Goal: Information Seeking & Learning: Learn about a topic

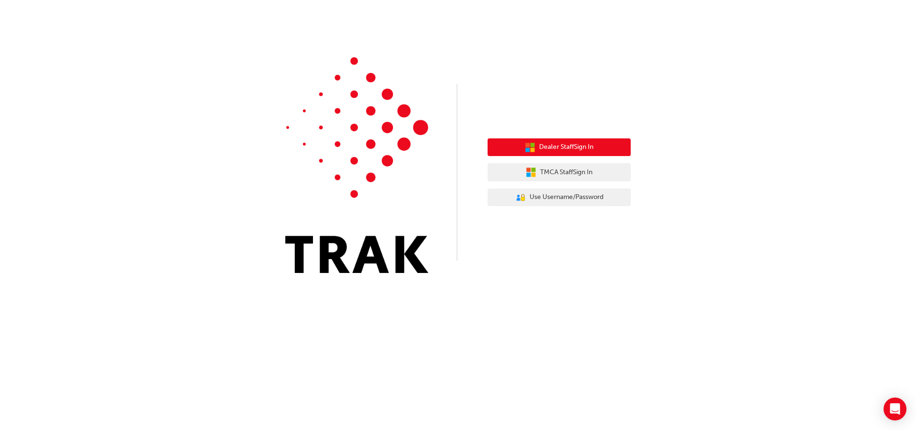
click at [517, 150] on button "Dealer Staff Sign In" at bounding box center [559, 147] width 143 height 18
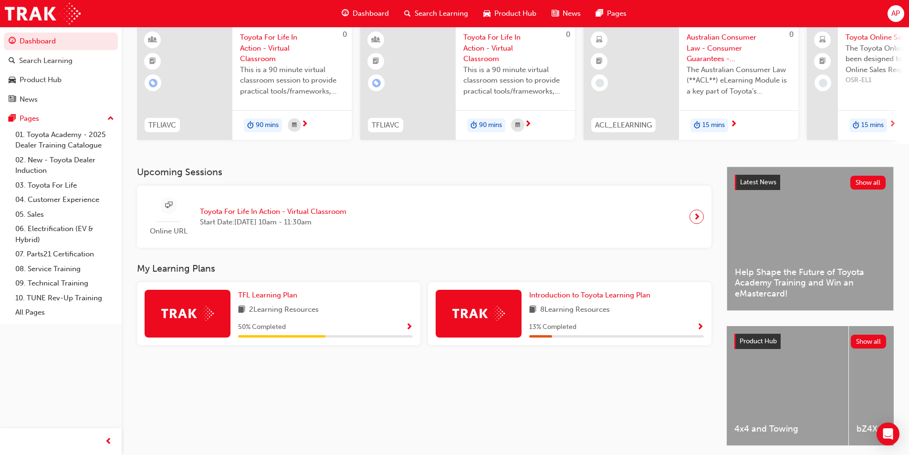
scroll to position [95, 0]
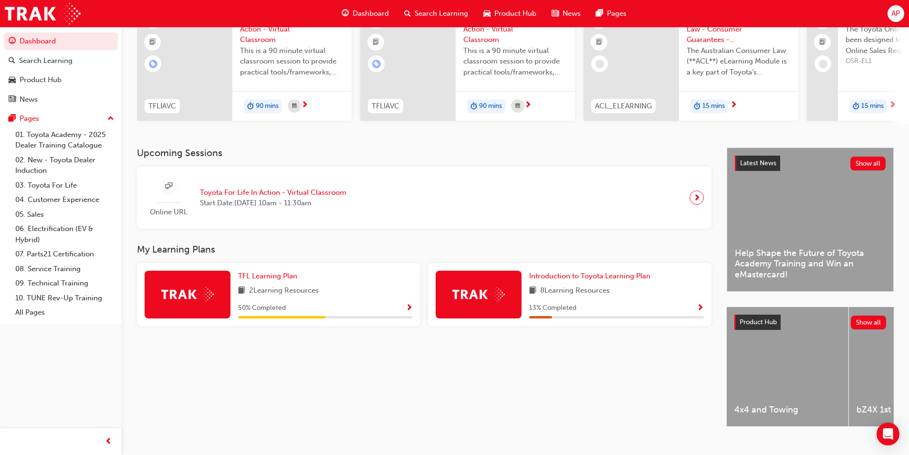
click at [410, 309] on span "Show Progress" at bounding box center [409, 308] width 7 height 9
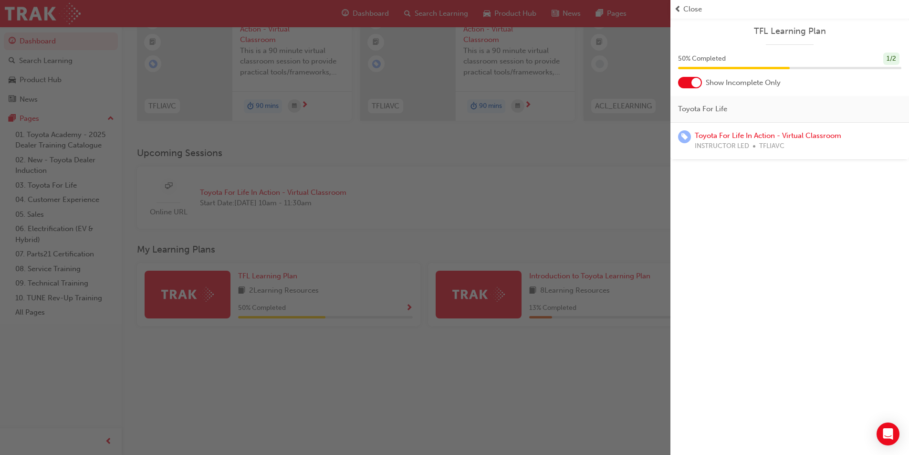
click at [437, 221] on div "button" at bounding box center [335, 227] width 671 height 455
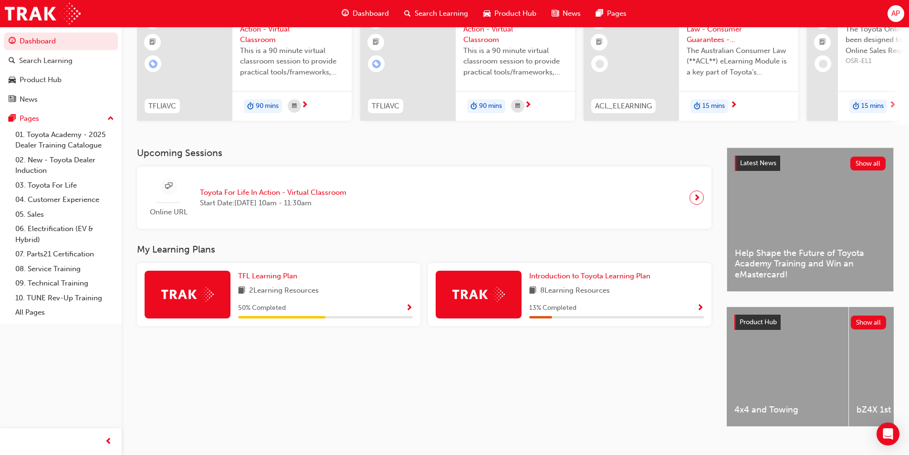
click at [700, 313] on span "Show Progress" at bounding box center [700, 308] width 7 height 9
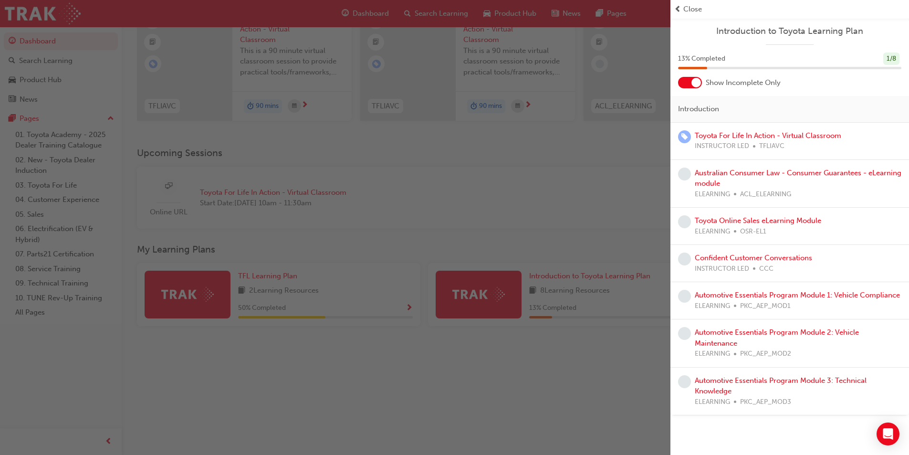
click at [556, 214] on div "button" at bounding box center [335, 227] width 671 height 455
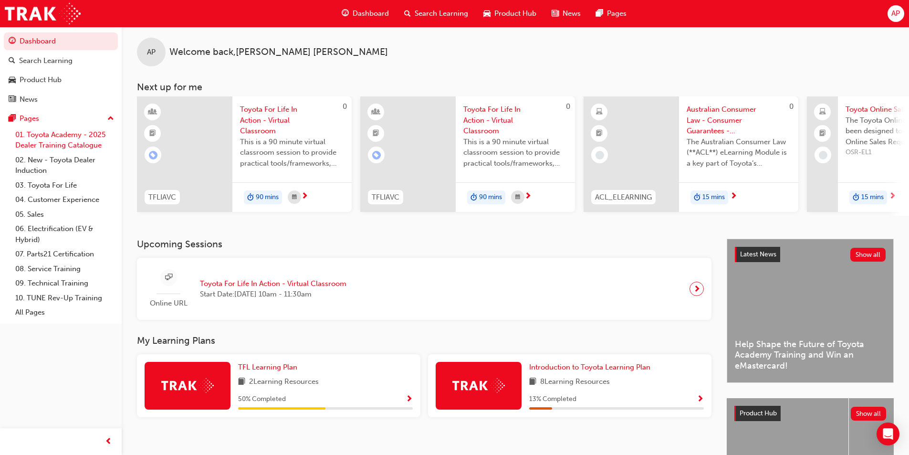
scroll to position [0, 0]
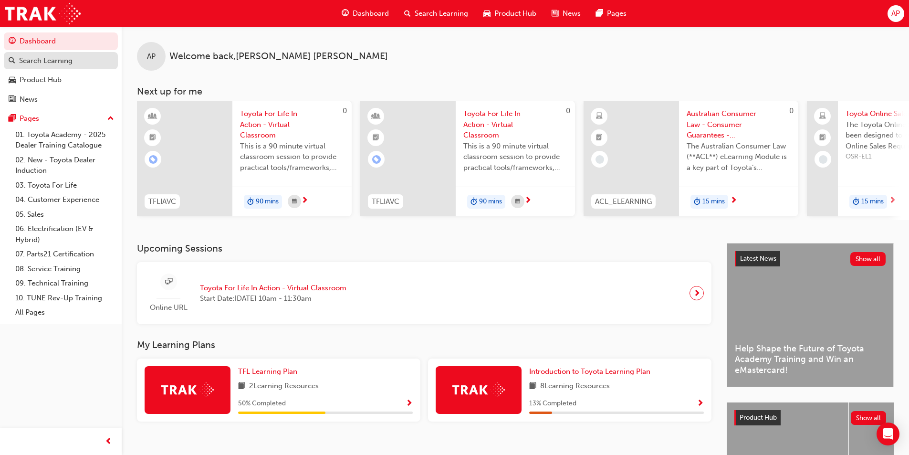
click at [38, 63] on div "Search Learning" at bounding box center [45, 60] width 53 height 11
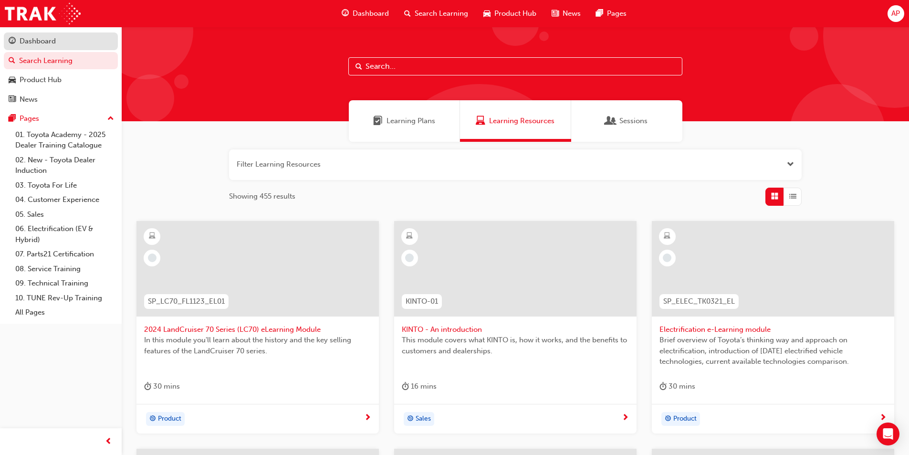
click at [31, 38] on div "Dashboard" at bounding box center [38, 41] width 36 height 11
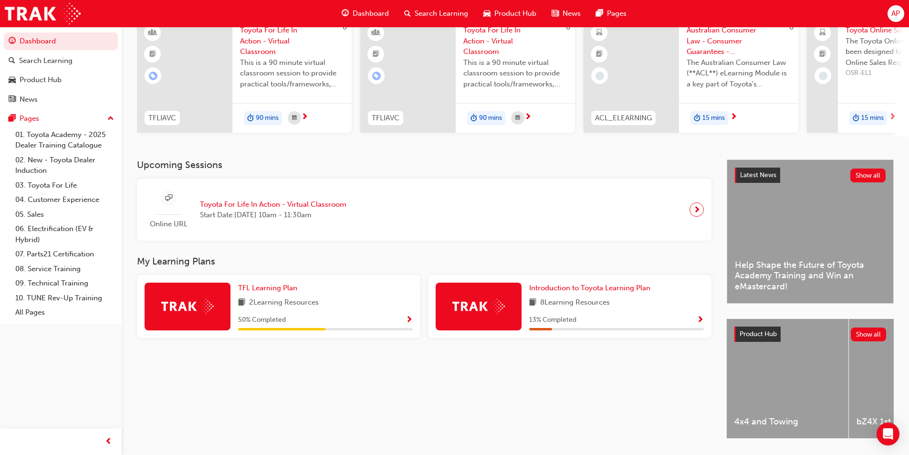
scroll to position [115, 0]
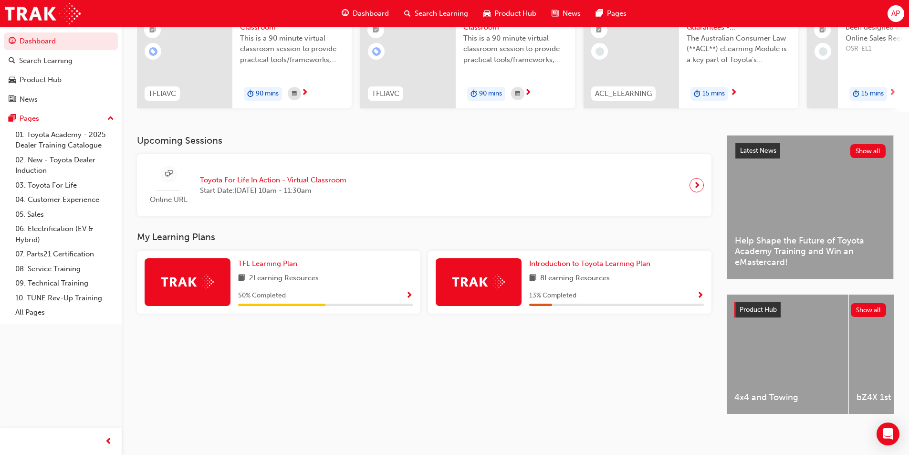
click at [409, 292] on span "Show Progress" at bounding box center [409, 296] width 7 height 9
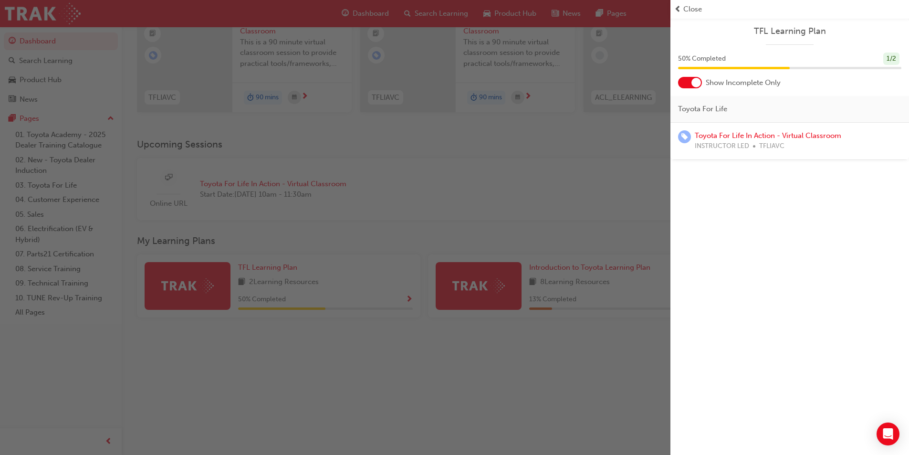
scroll to position [20, 0]
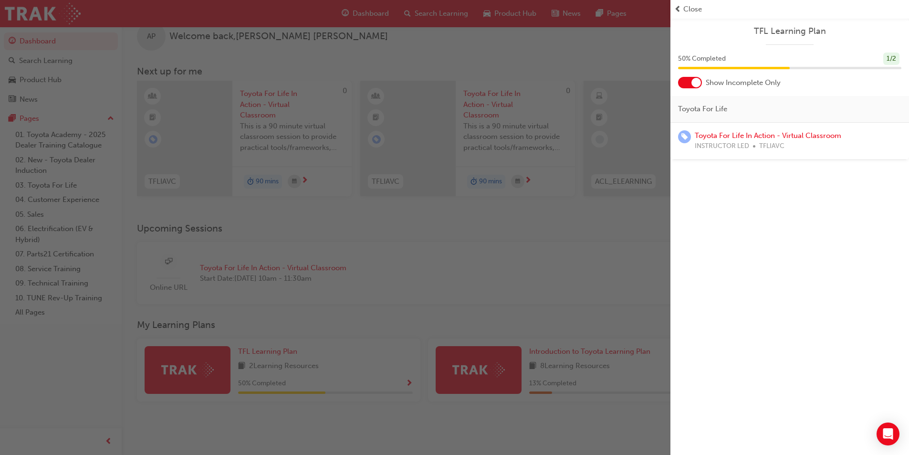
click at [489, 233] on div "button" at bounding box center [335, 227] width 671 height 455
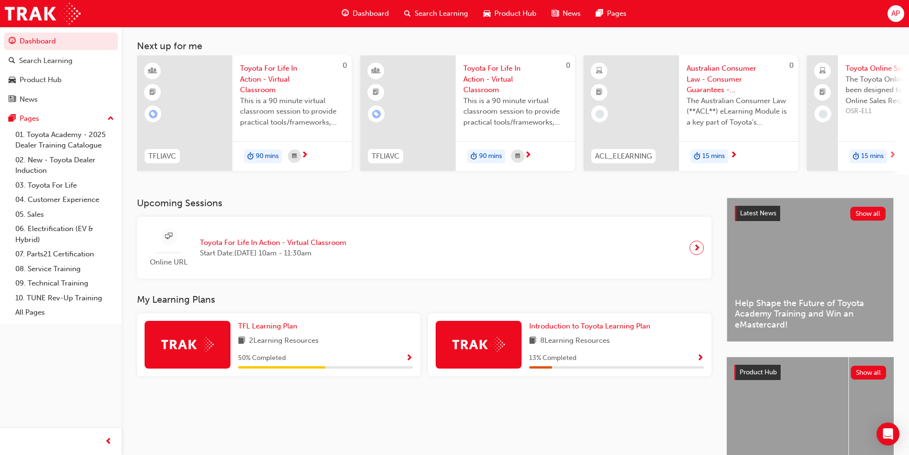
scroll to position [68, 0]
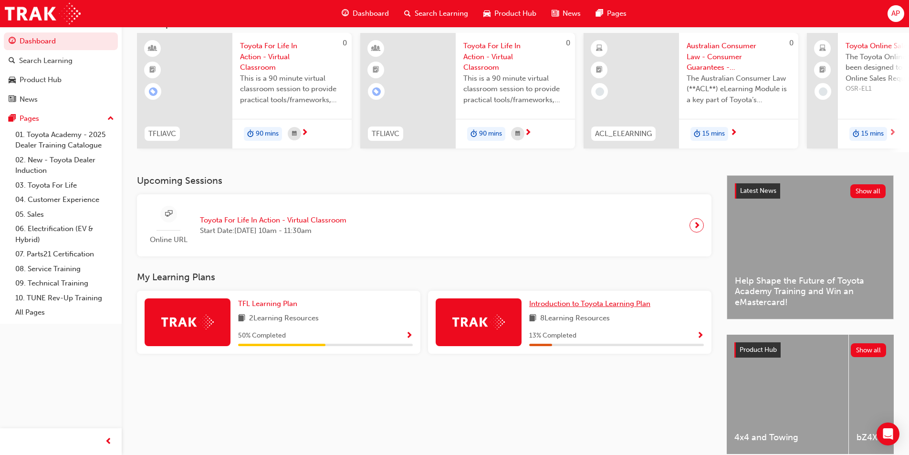
click at [622, 308] on span "Introduction to Toyota Learning Plan" at bounding box center [589, 303] width 121 height 9
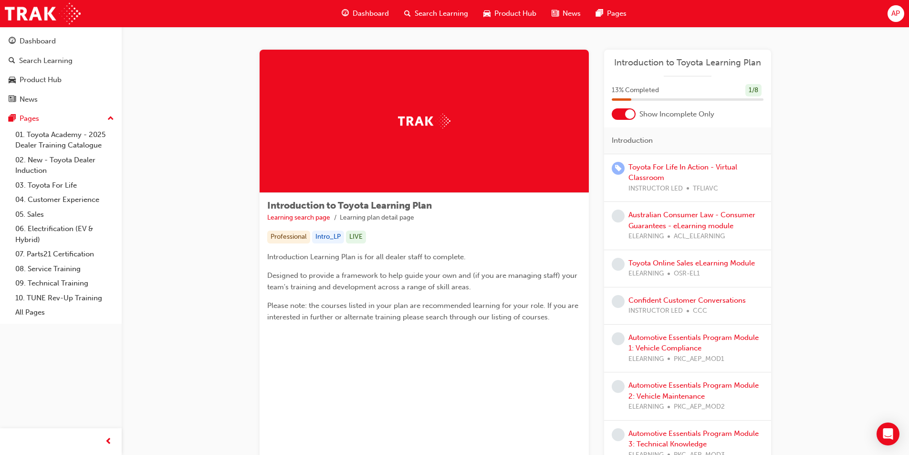
click at [620, 114] on div at bounding box center [624, 113] width 24 height 11
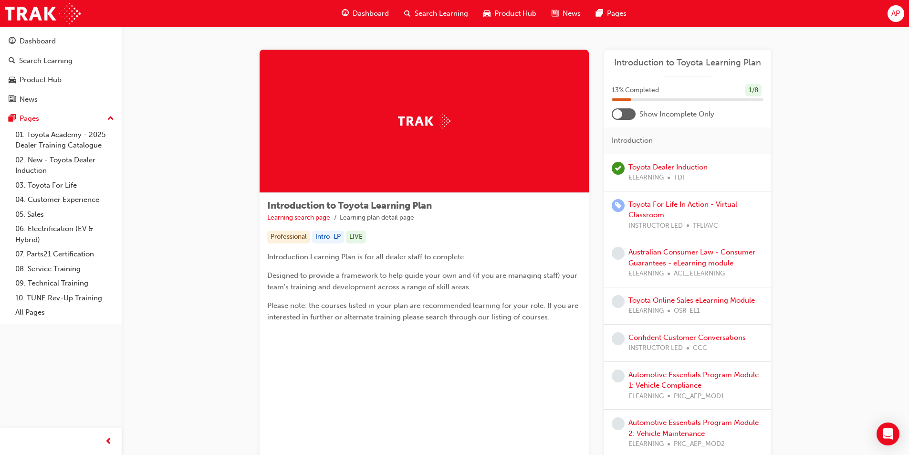
click at [624, 112] on div at bounding box center [624, 113] width 24 height 11
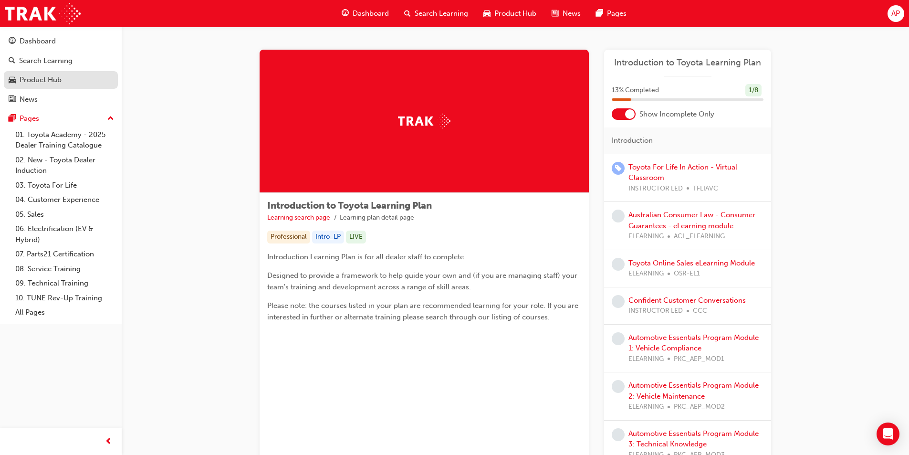
click at [45, 86] on link "Product Hub" at bounding box center [61, 80] width 114 height 18
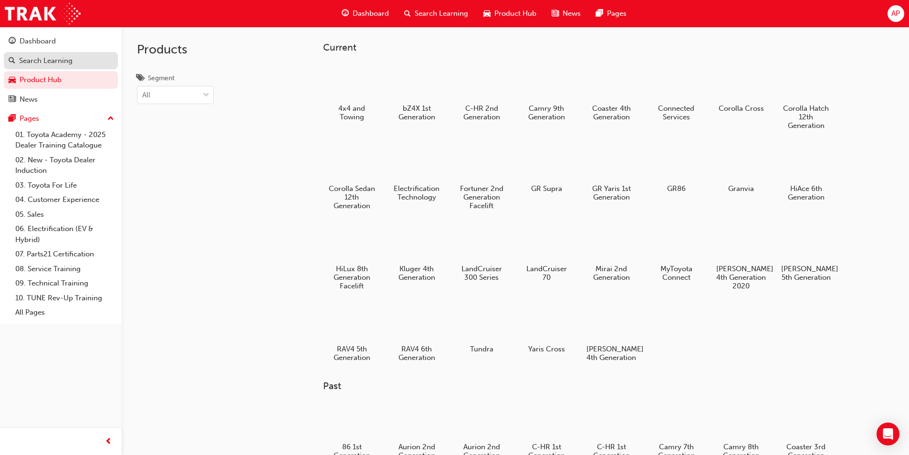
click at [46, 67] on link "Search Learning" at bounding box center [61, 61] width 114 height 18
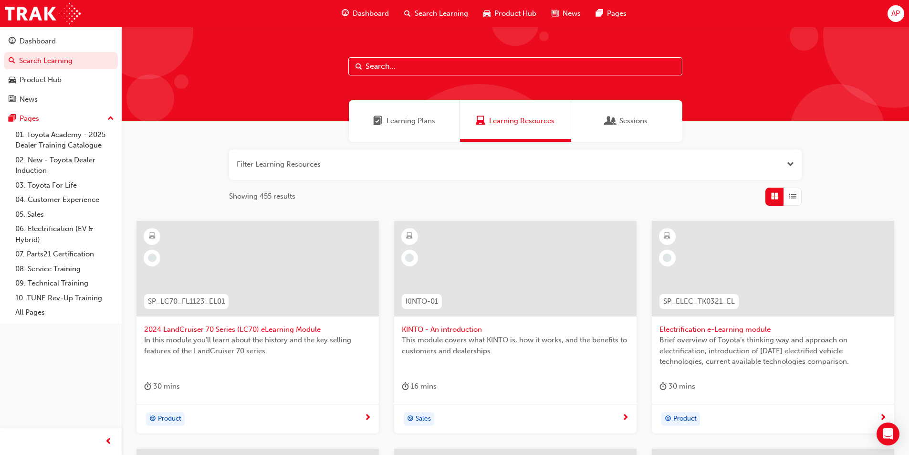
click at [380, 138] on div "Learning Plans" at bounding box center [404, 121] width 111 height 42
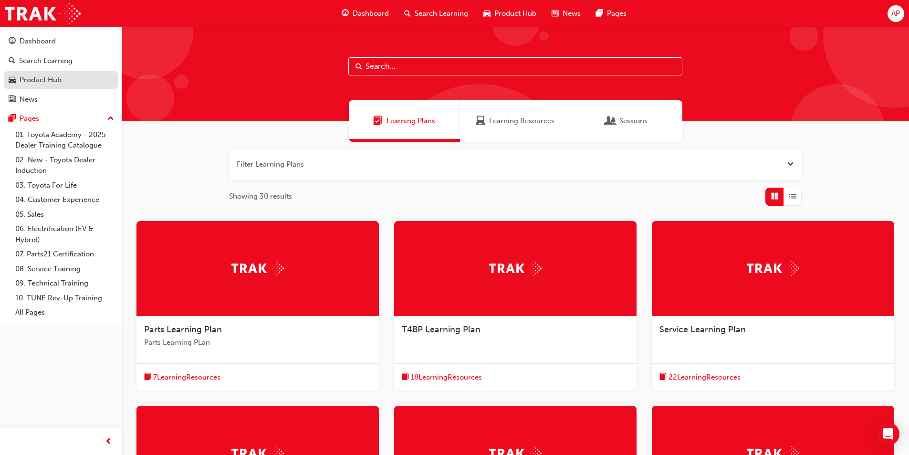
click at [33, 83] on div "Product Hub" at bounding box center [41, 79] width 42 height 11
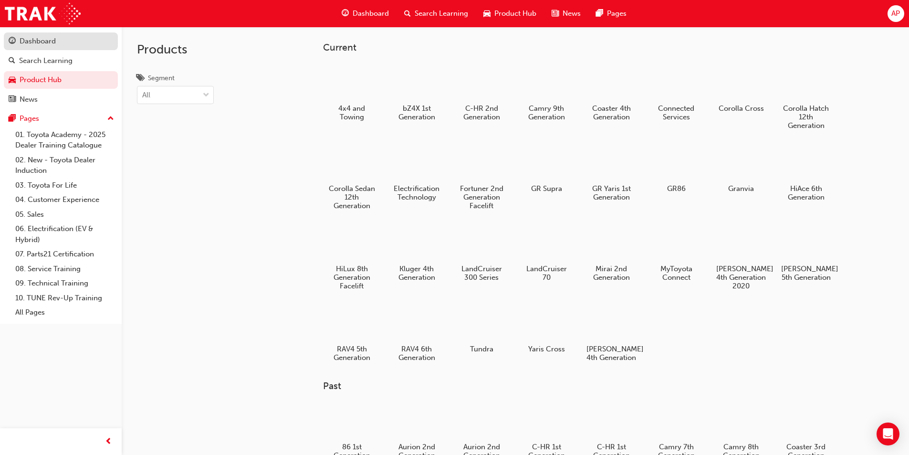
click at [31, 48] on link "Dashboard" at bounding box center [61, 41] width 114 height 18
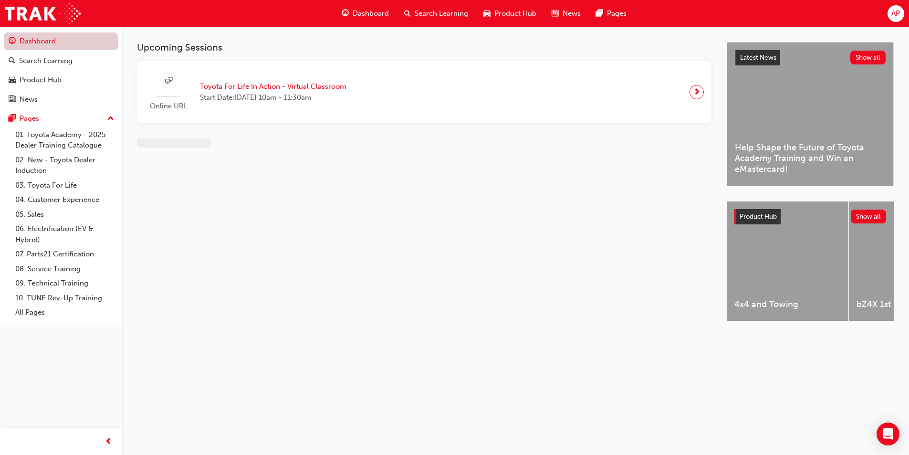
click at [31, 48] on link "Dashboard" at bounding box center [61, 41] width 114 height 18
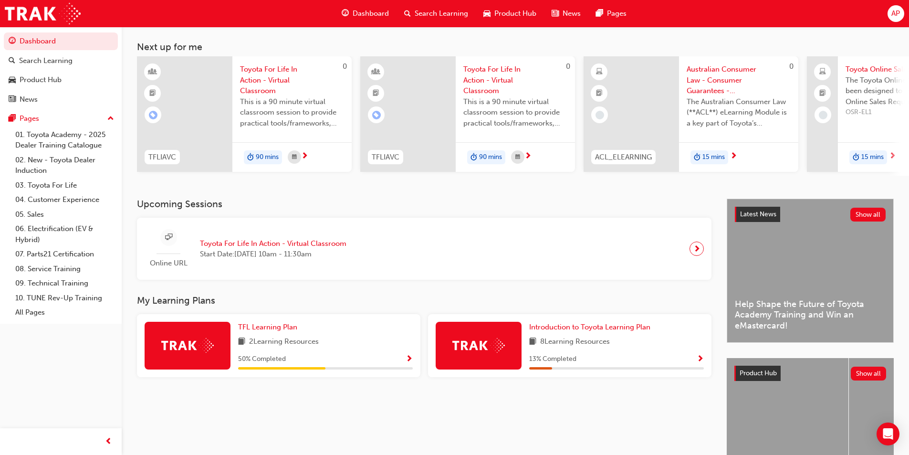
scroll to position [115, 0]
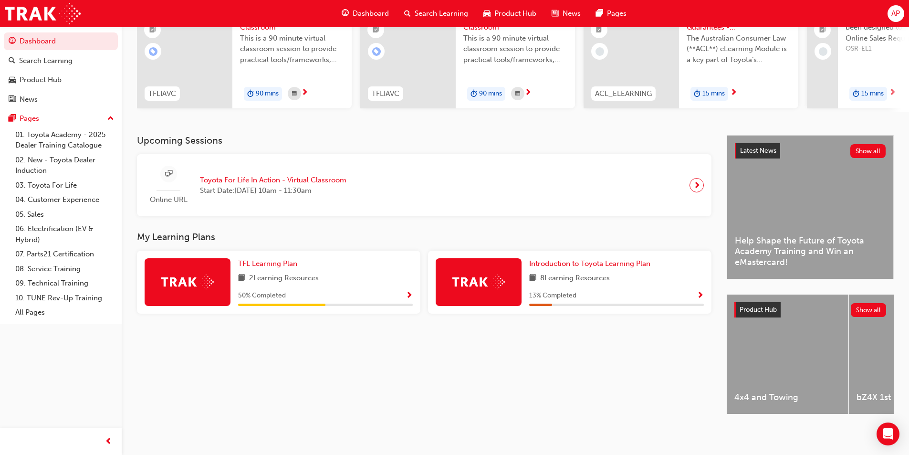
click at [702, 293] on span "Show Progress" at bounding box center [700, 296] width 7 height 9
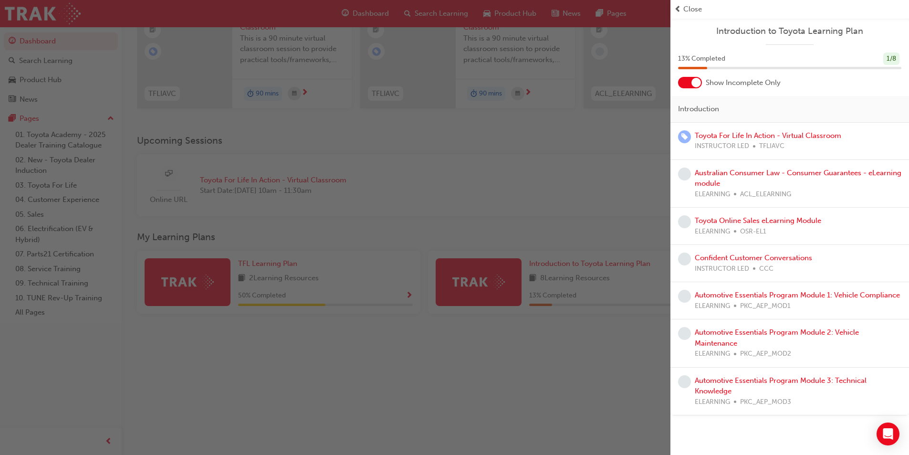
click at [597, 406] on div "button" at bounding box center [335, 227] width 671 height 455
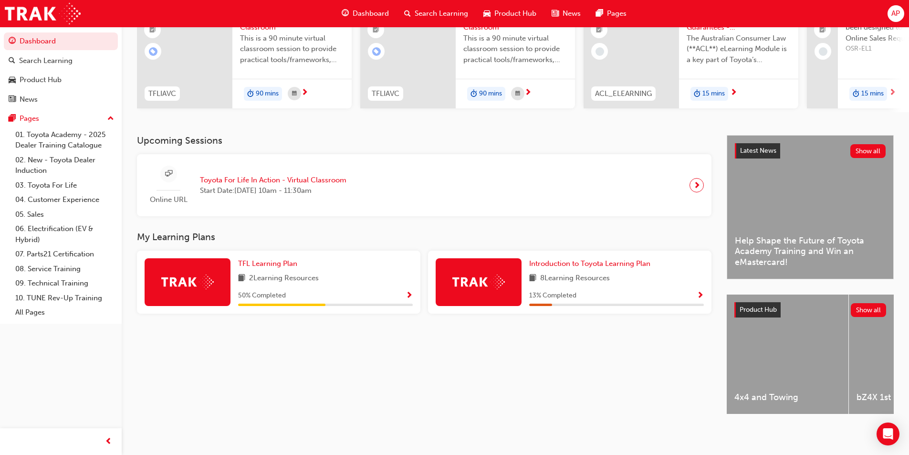
click at [411, 292] on span "Show Progress" at bounding box center [409, 296] width 7 height 9
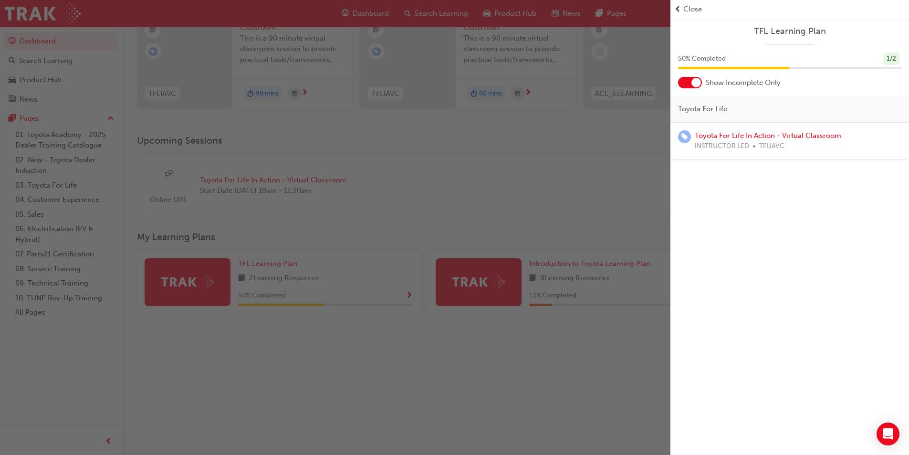
click at [468, 209] on div "button" at bounding box center [335, 227] width 671 height 455
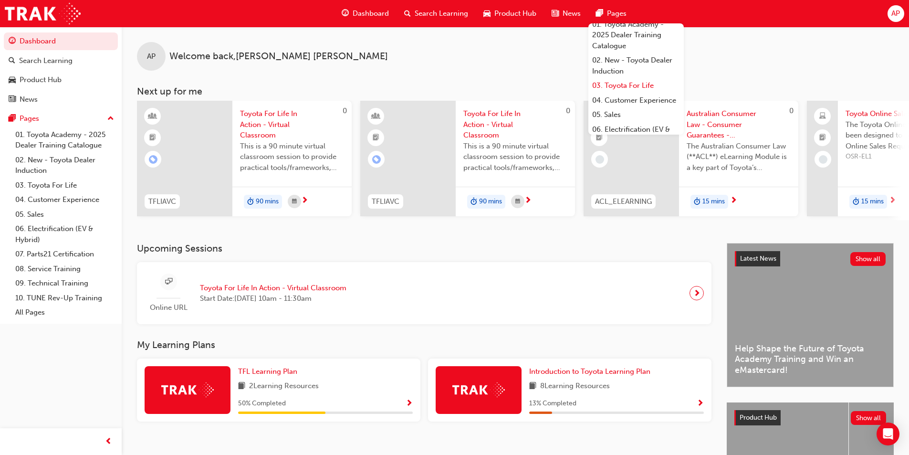
scroll to position [0, 0]
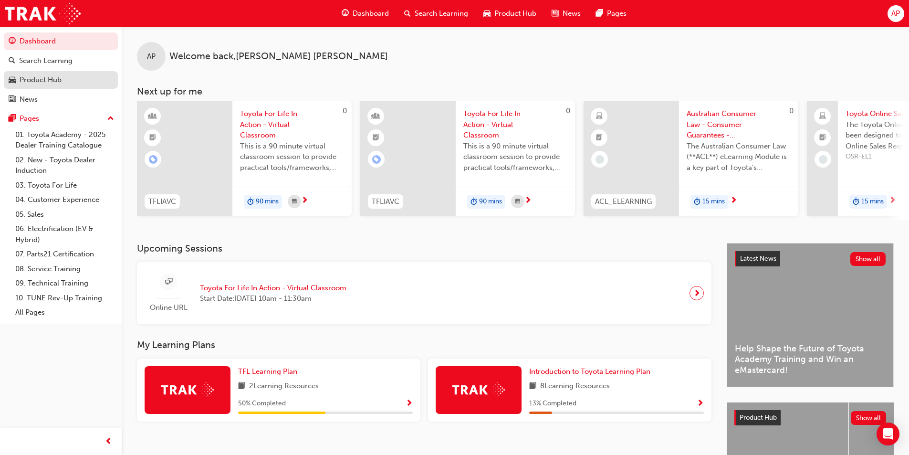
click at [71, 81] on div "Product Hub" at bounding box center [61, 80] width 105 height 12
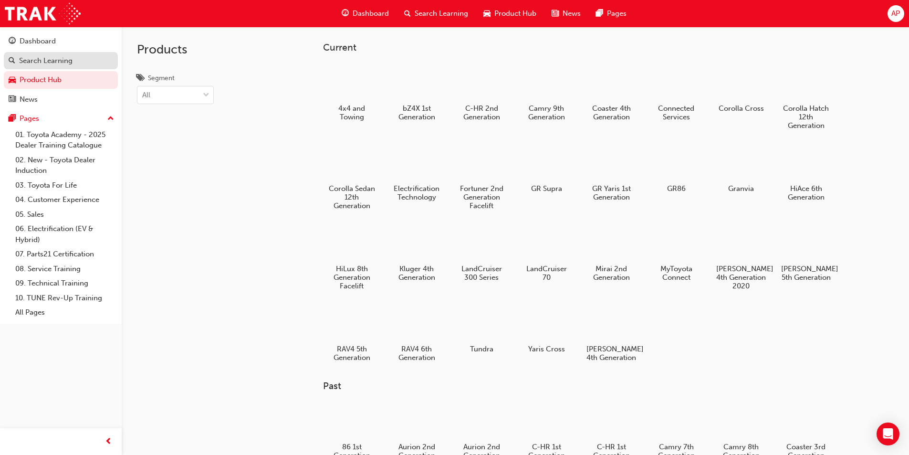
click at [61, 64] on div "Search Learning" at bounding box center [45, 60] width 53 height 11
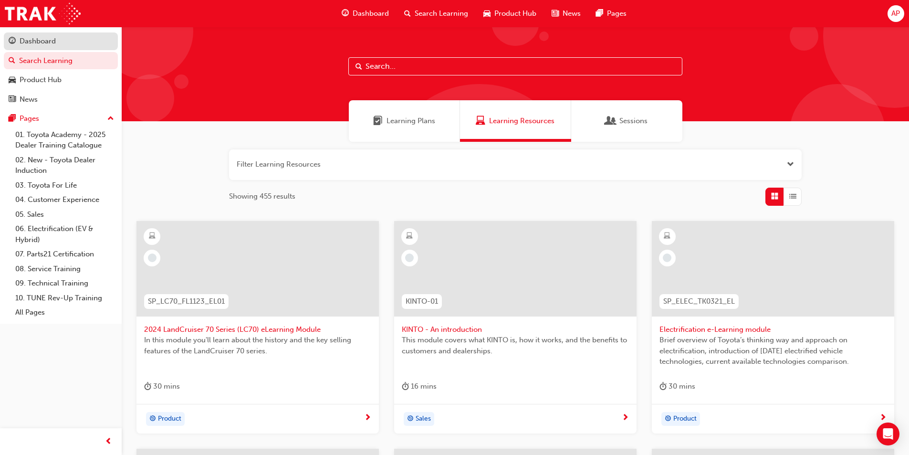
click at [44, 44] on div "Dashboard" at bounding box center [38, 41] width 36 height 11
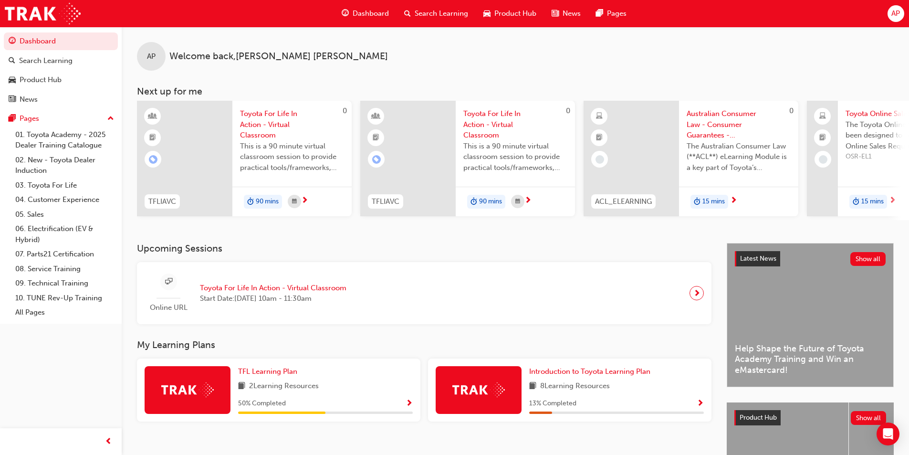
click at [110, 121] on span "up-icon" at bounding box center [110, 119] width 7 height 12
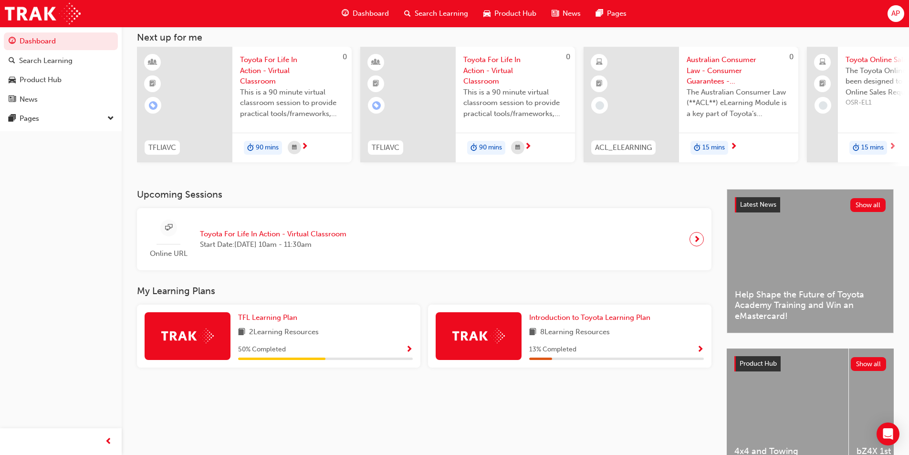
scroll to position [115, 0]
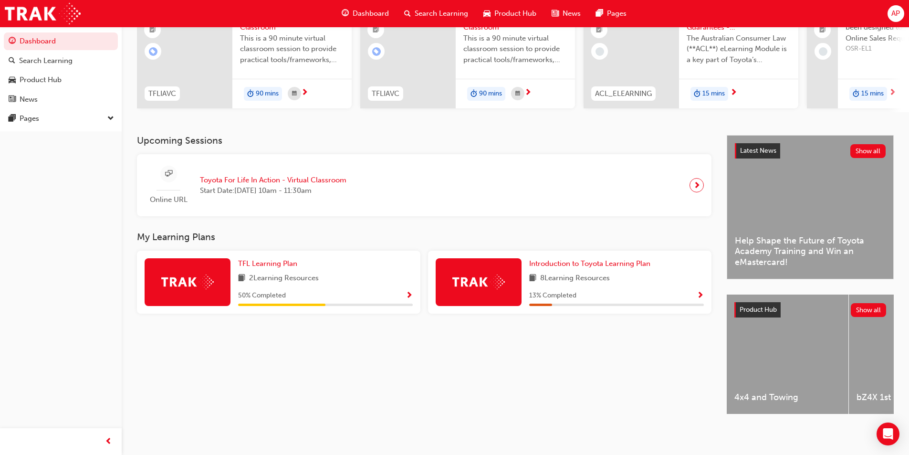
click at [699, 292] on span "Show Progress" at bounding box center [700, 296] width 7 height 9
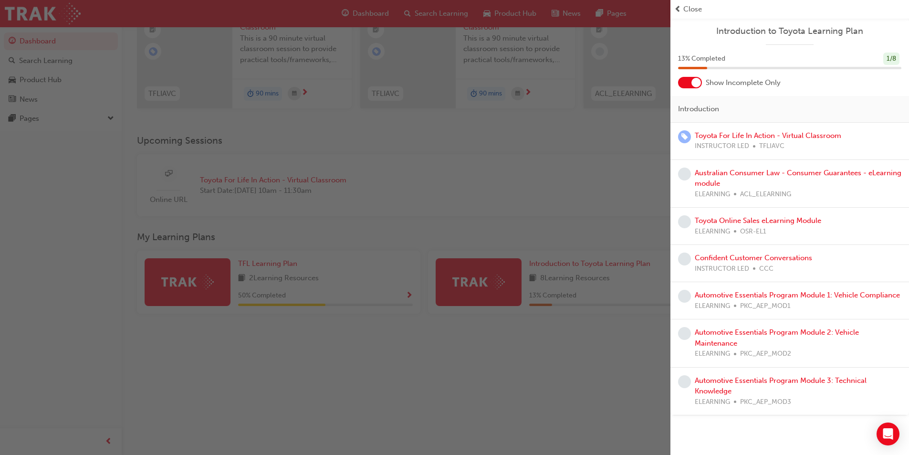
click at [504, 364] on div "button" at bounding box center [335, 227] width 671 height 455
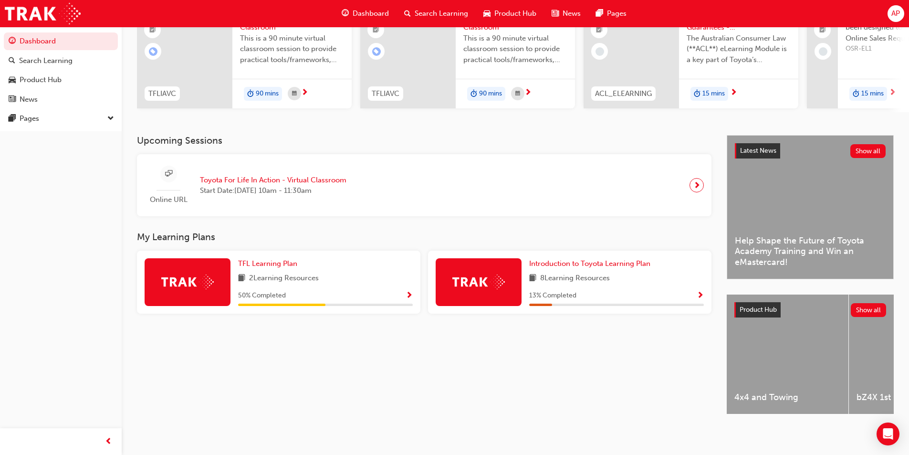
click at [410, 294] on span "Show Progress" at bounding box center [409, 296] width 7 height 9
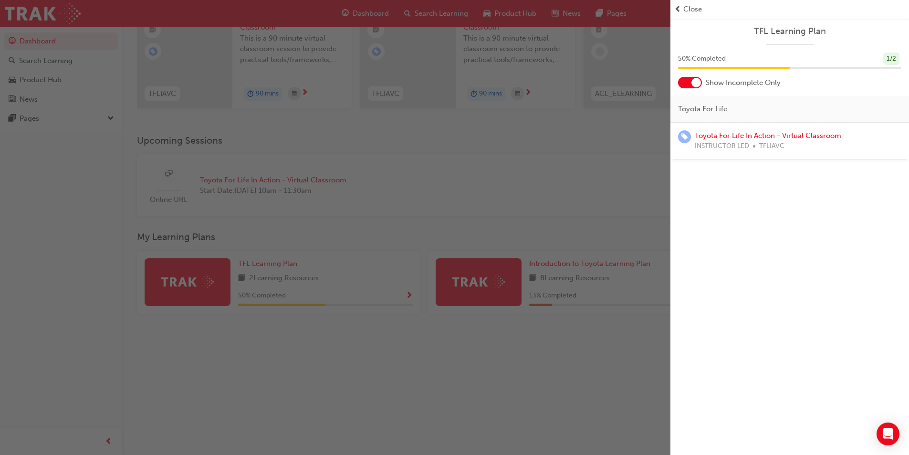
click at [577, 181] on div "button" at bounding box center [335, 227] width 671 height 455
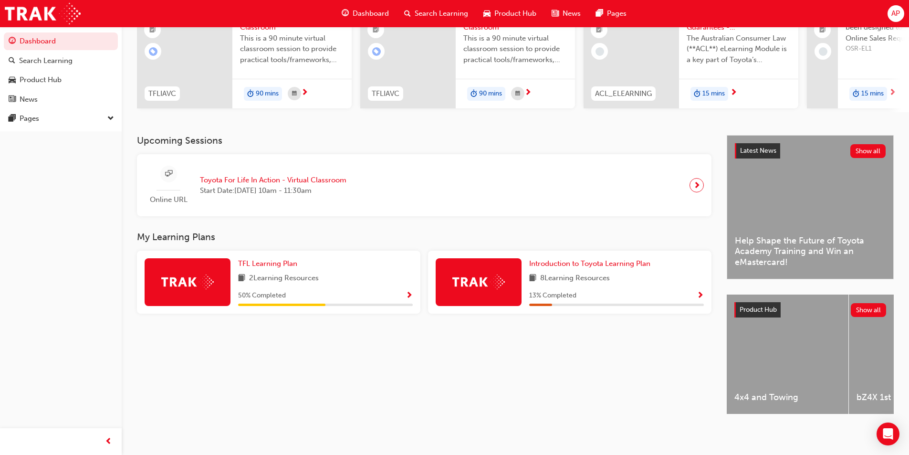
click at [699, 292] on span "Show Progress" at bounding box center [700, 296] width 7 height 9
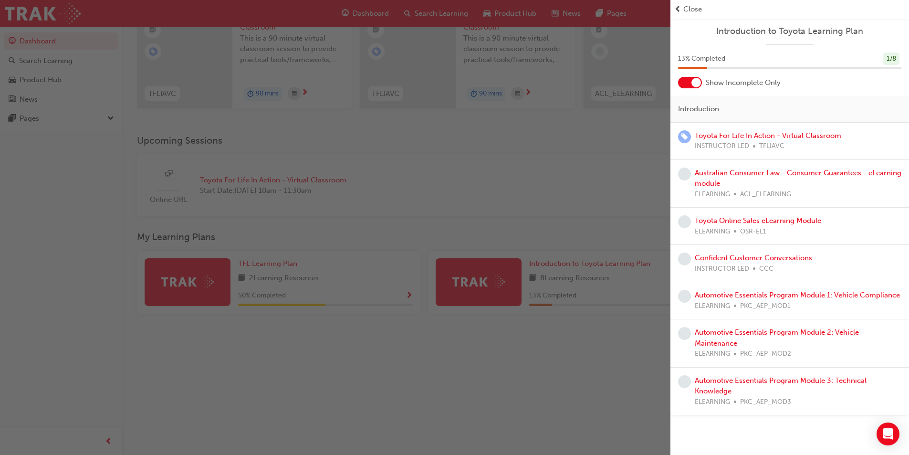
click at [595, 391] on div "button" at bounding box center [335, 227] width 671 height 455
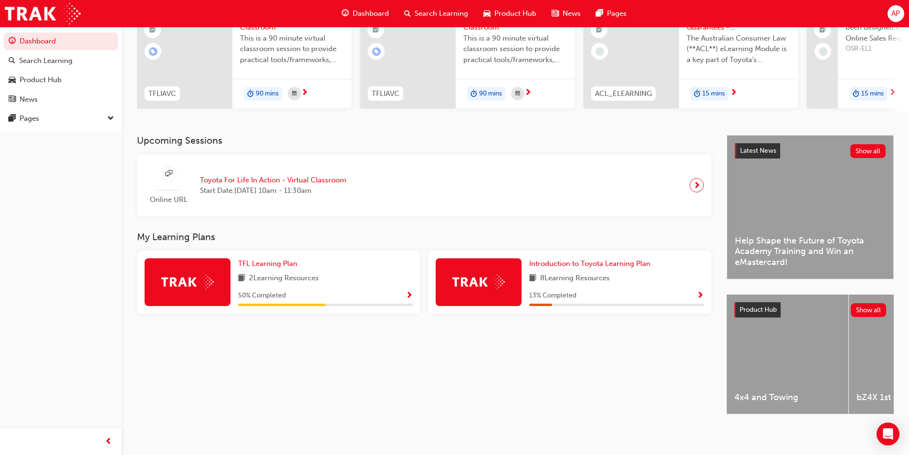
click at [411, 12] on div "Search Learning" at bounding box center [436, 14] width 79 height 20
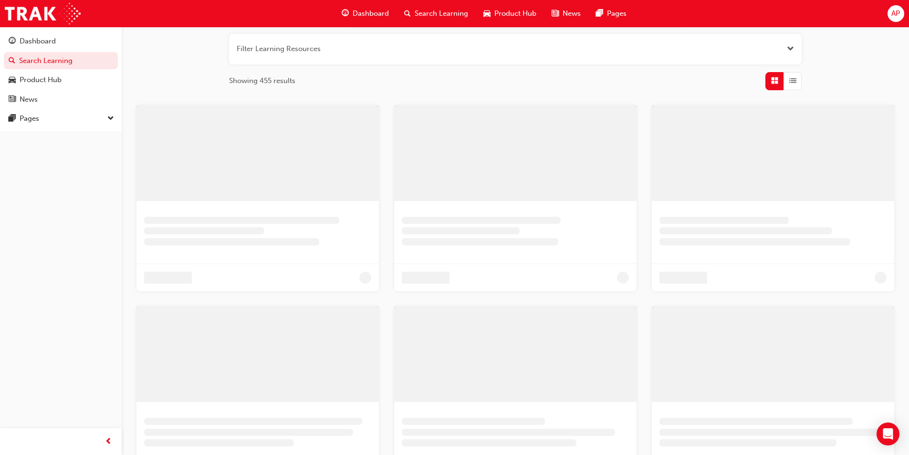
click at [315, 51] on button "button" at bounding box center [515, 49] width 573 height 31
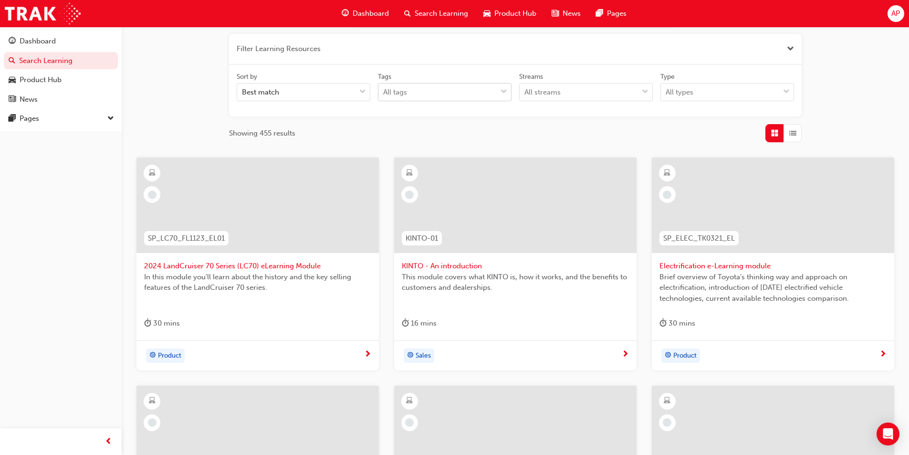
click at [413, 91] on div "All tags" at bounding box center [437, 92] width 118 height 17
click at [384, 91] on input "Tags All tags" at bounding box center [383, 92] width 1 height 8
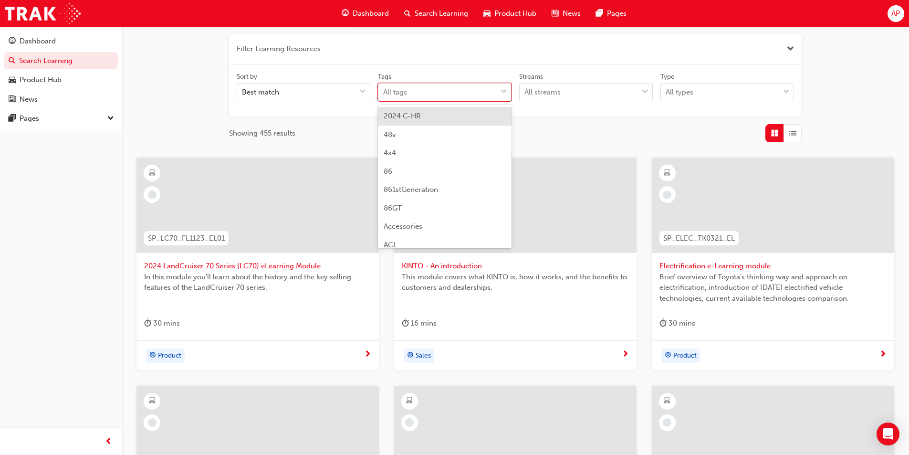
click at [419, 91] on div "All tags" at bounding box center [437, 92] width 118 height 17
click at [384, 91] on input "Tags option 2024 C-HR focused, 1 of 190. 190 results available. Use Up and Down…" at bounding box center [383, 92] width 1 height 8
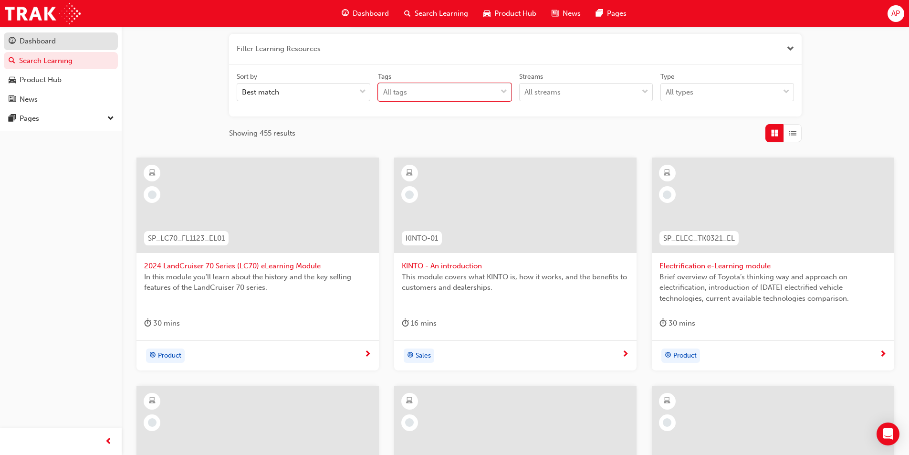
click at [56, 44] on div "Dashboard" at bounding box center [61, 41] width 105 height 12
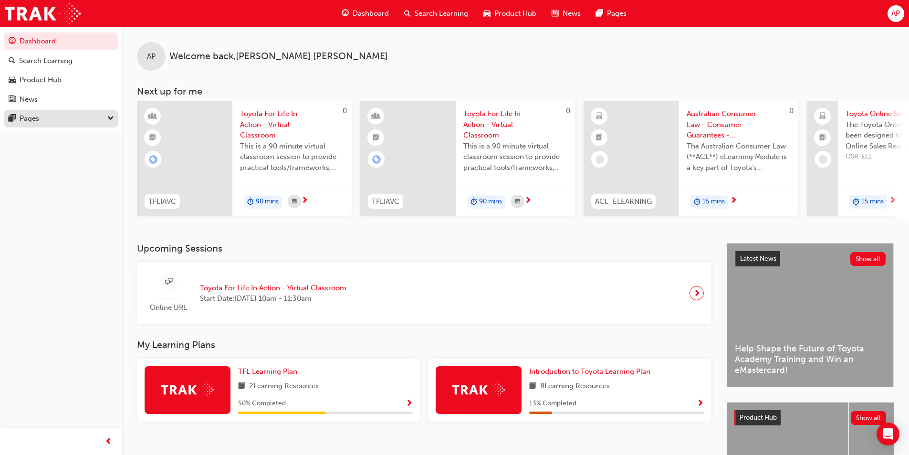
click at [60, 112] on button "Pages" at bounding box center [61, 119] width 114 height 18
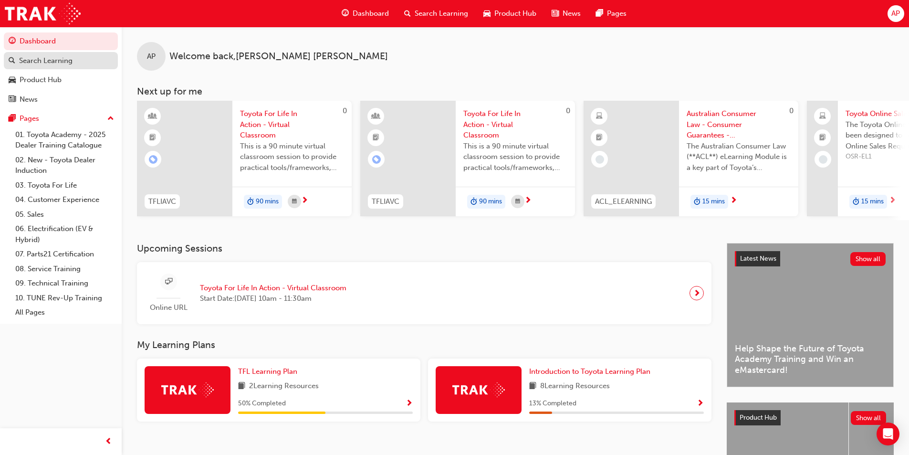
click at [57, 65] on div "Search Learning" at bounding box center [45, 60] width 53 height 11
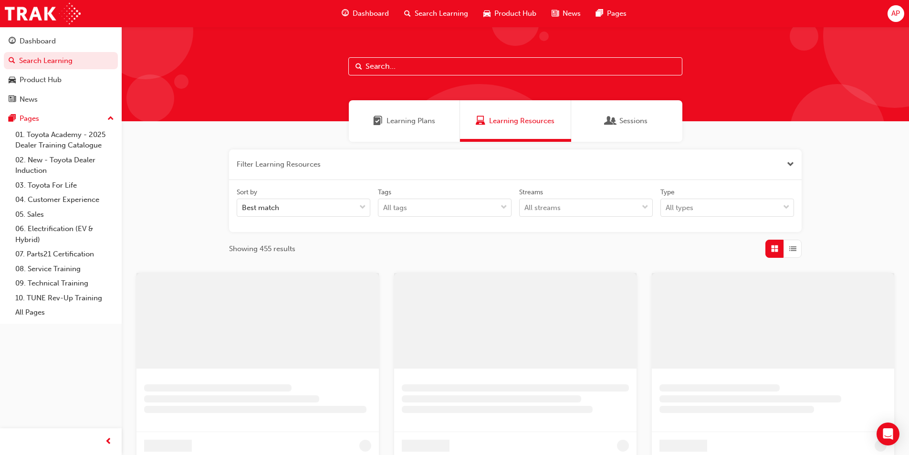
click at [387, 65] on input "text" at bounding box center [515, 66] width 334 height 18
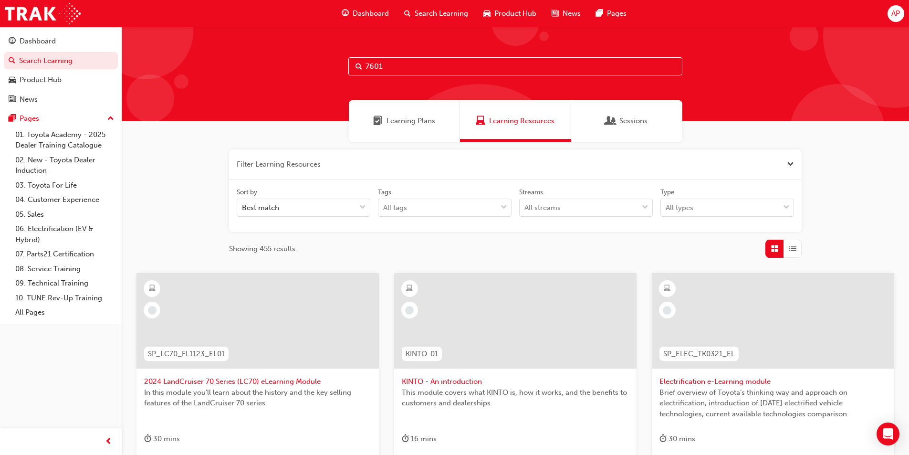
type input "7601"
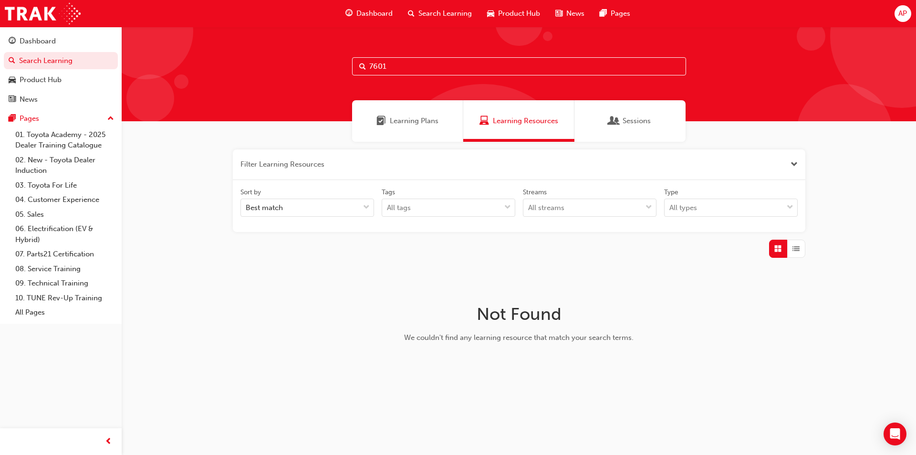
click at [408, 107] on div "Learning Plans" at bounding box center [407, 121] width 111 height 42
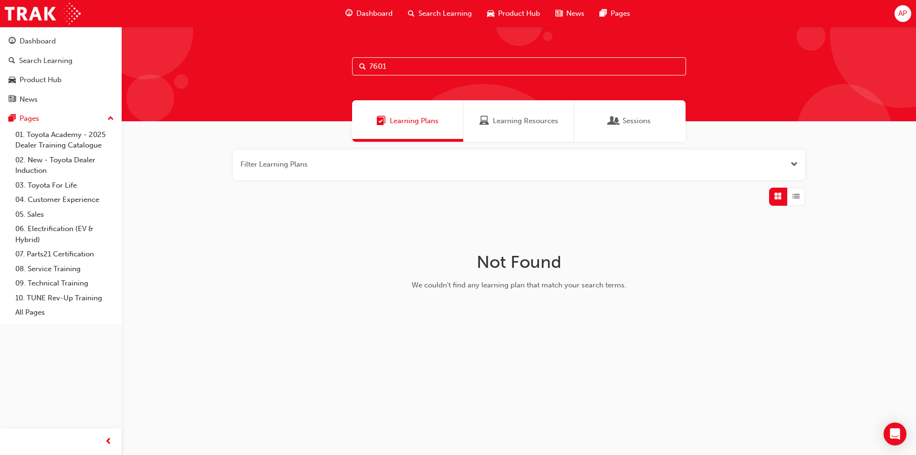
click at [352, 100] on link "Learning Plans" at bounding box center [407, 121] width 111 height 42
click at [364, 66] on span "Search" at bounding box center [362, 66] width 7 height 11
drag, startPoint x: 497, startPoint y: 118, endPoint x: 539, endPoint y: 126, distance: 42.9
click at [498, 118] on span "Learning Resources" at bounding box center [525, 120] width 65 height 11
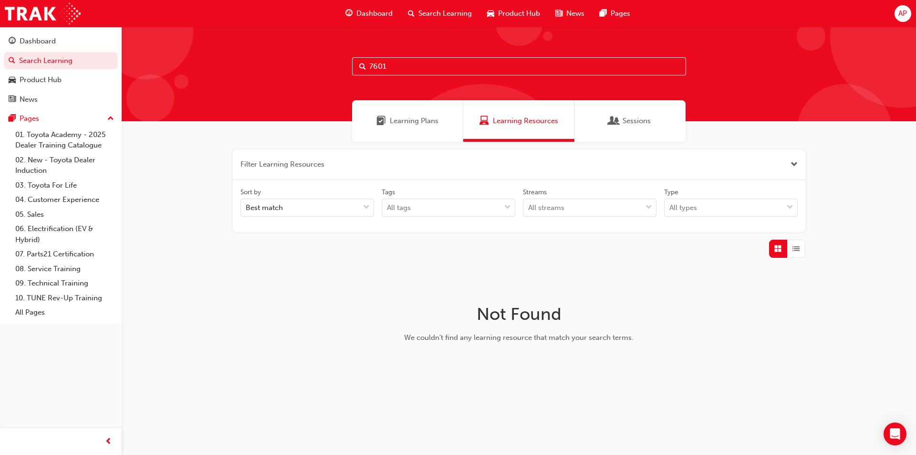
drag, startPoint x: 409, startPoint y: 64, endPoint x: 340, endPoint y: 59, distance: 68.4
click at [346, 59] on div "7601" at bounding box center [519, 74] width 795 height 94
type input "SPK7601"
click at [416, 126] on div "Learning Plans" at bounding box center [407, 121] width 111 height 42
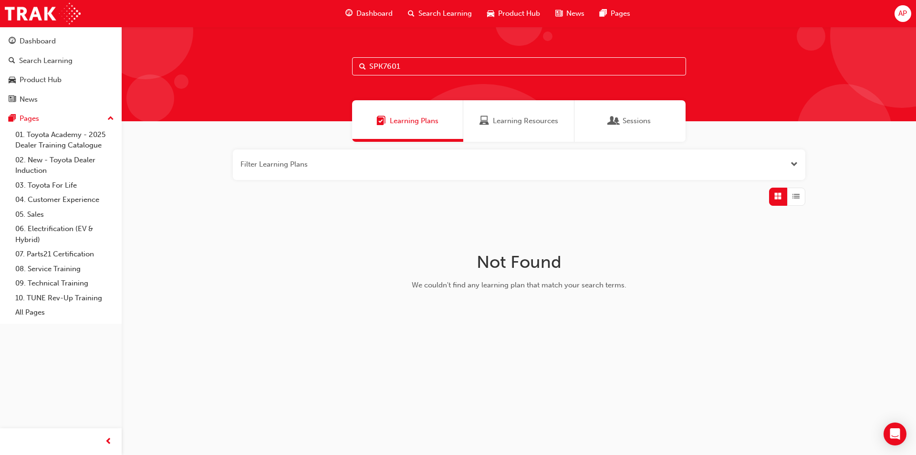
click at [609, 124] on div "Sessions" at bounding box center [630, 121] width 111 height 42
click at [430, 122] on span "Learning Plans" at bounding box center [414, 120] width 49 height 11
click at [47, 44] on div "Dashboard" at bounding box center [38, 41] width 36 height 11
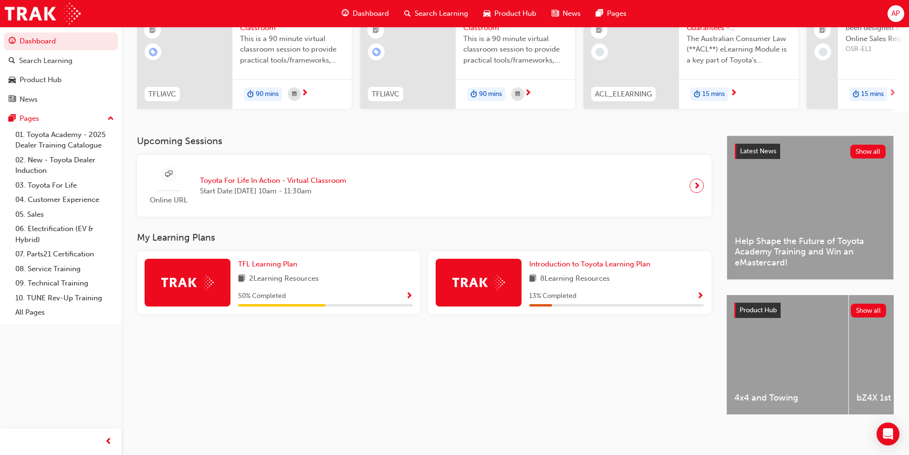
scroll to position [115, 0]
click at [701, 292] on span "Show Progress" at bounding box center [700, 296] width 7 height 9
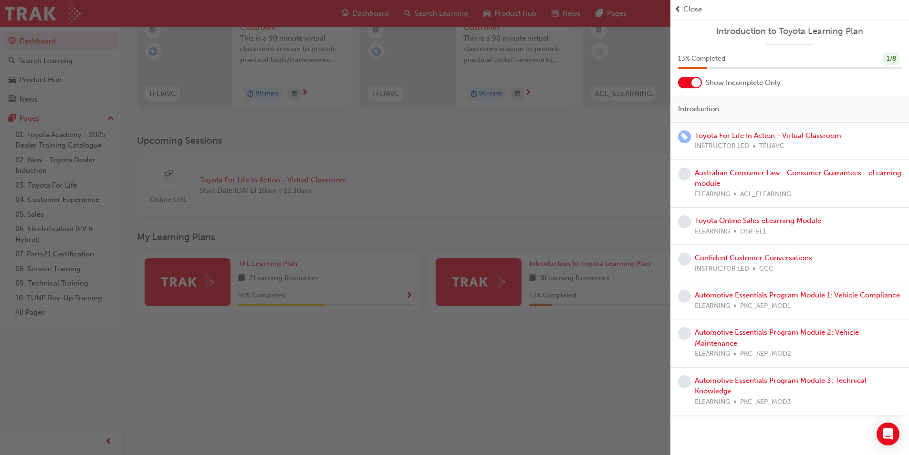
click at [560, 377] on div "button" at bounding box center [335, 227] width 671 height 455
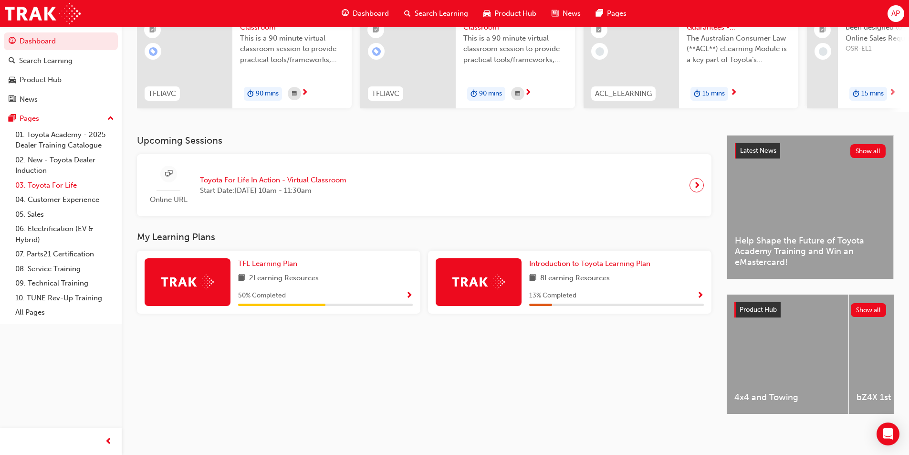
click at [70, 183] on link "03. Toyota For Life" at bounding box center [64, 185] width 106 height 15
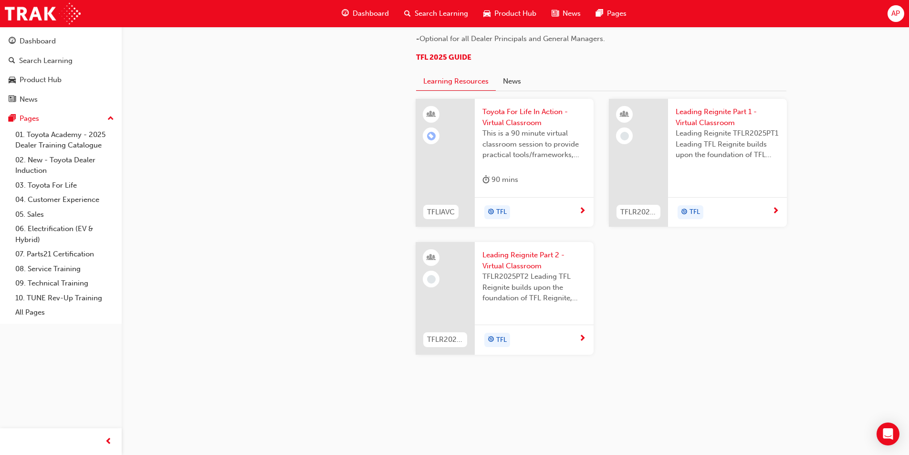
scroll to position [995, 0]
click at [69, 142] on link "01. Toyota Academy - 2025 Dealer Training Catalogue" at bounding box center [64, 139] width 106 height 25
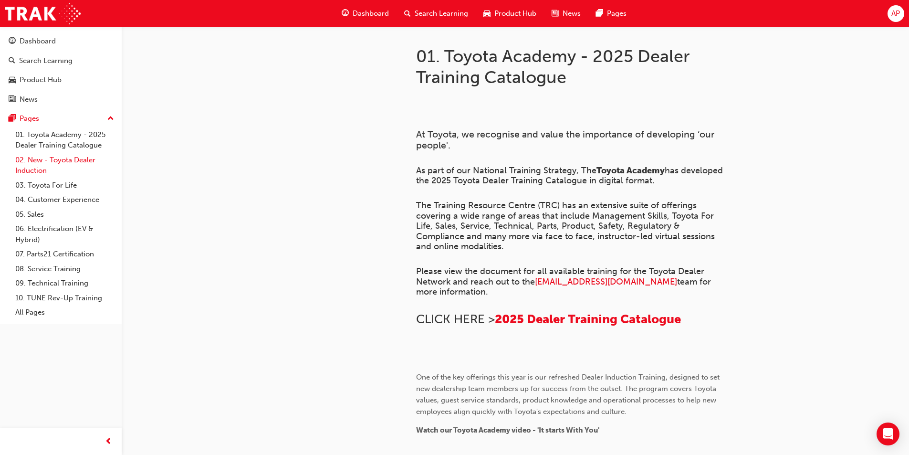
click at [73, 158] on link "02. New - Toyota Dealer Induction" at bounding box center [64, 165] width 106 height 25
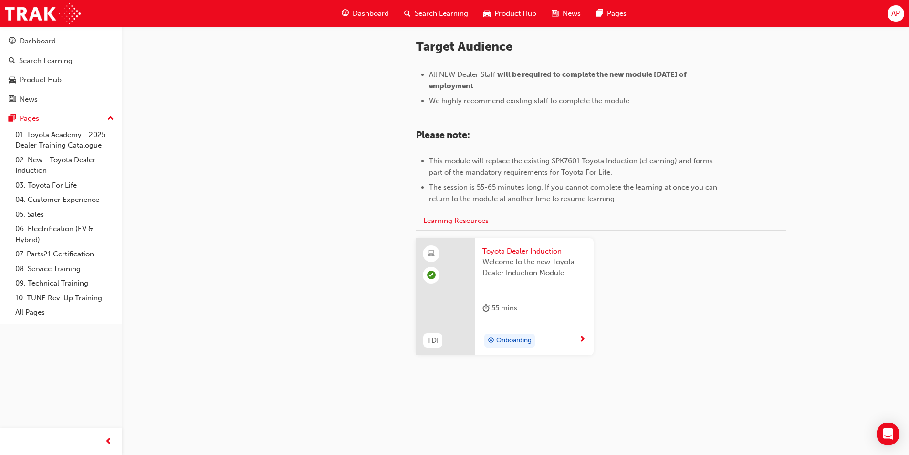
scroll to position [400, 0]
click at [77, 145] on link "01. Toyota Academy - 2025 Dealer Training Catalogue" at bounding box center [64, 139] width 106 height 25
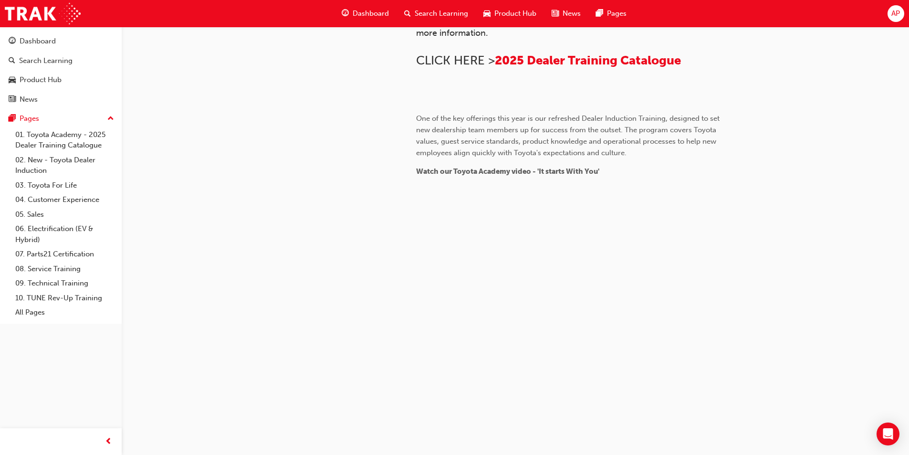
scroll to position [527, 0]
click at [61, 64] on div "Search Learning" at bounding box center [45, 60] width 53 height 11
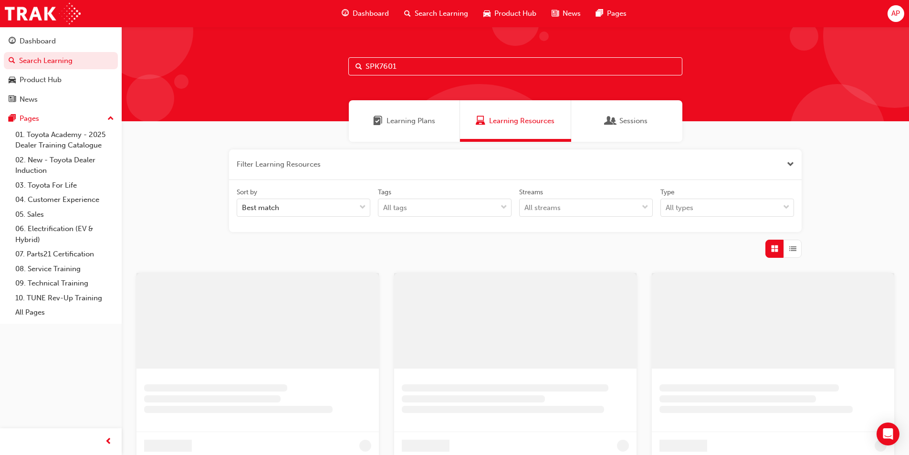
click at [408, 63] on input "SPK7601" at bounding box center [515, 66] width 334 height 18
drag, startPoint x: 430, startPoint y: 68, endPoint x: 361, endPoint y: 65, distance: 69.3
click at [362, 64] on div "SPK7601" at bounding box center [519, 66] width 334 height 18
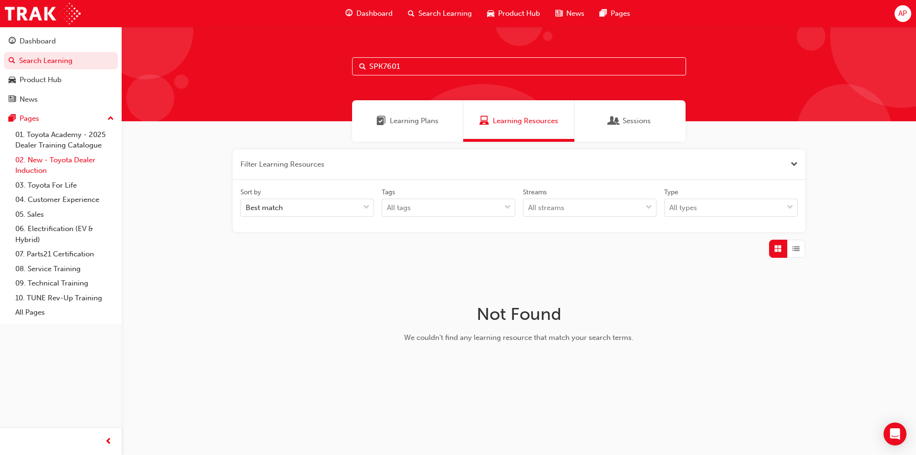
click at [76, 158] on link "02. New - Toyota Dealer Induction" at bounding box center [64, 165] width 106 height 25
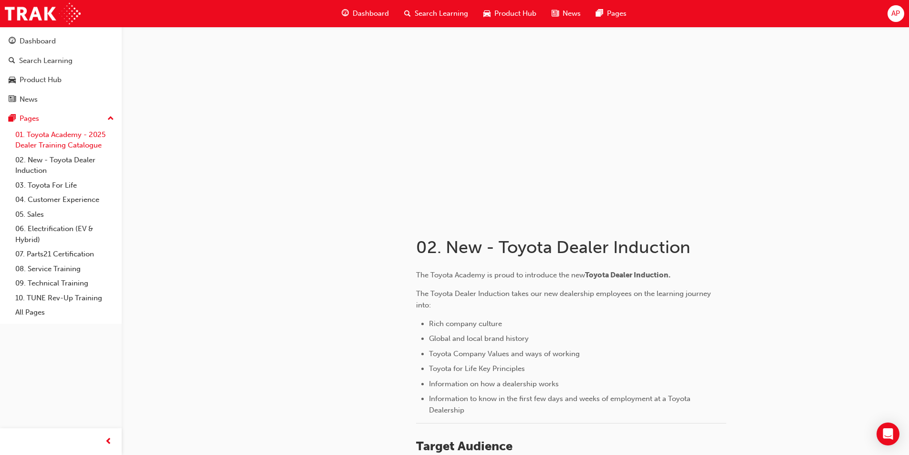
click at [78, 144] on link "01. Toyota Academy - 2025 Dealer Training Catalogue" at bounding box center [64, 139] width 106 height 25
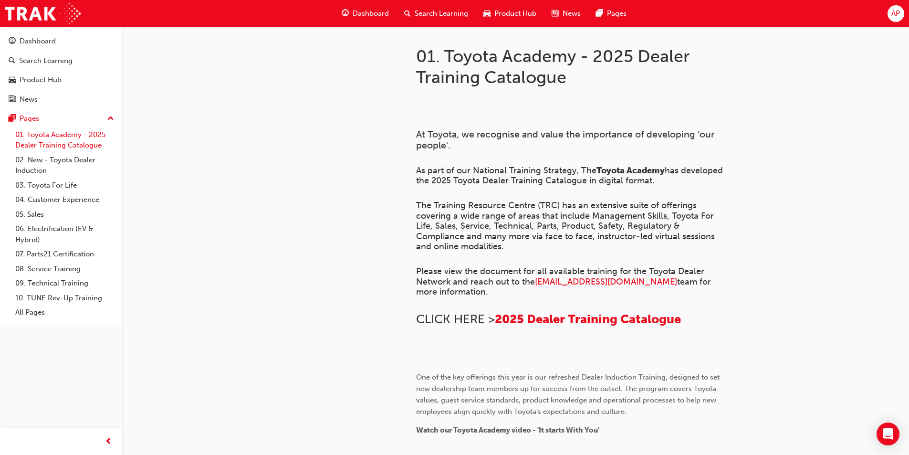
click at [72, 152] on link "01. Toyota Academy - 2025 Dealer Training Catalogue" at bounding box center [64, 139] width 106 height 25
click at [67, 172] on link "02. New - Toyota Dealer Induction" at bounding box center [64, 165] width 106 height 25
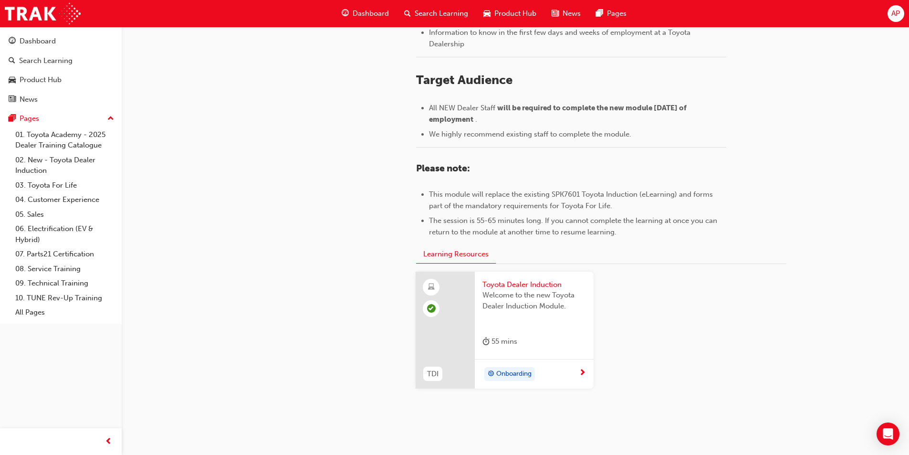
scroll to position [400, 0]
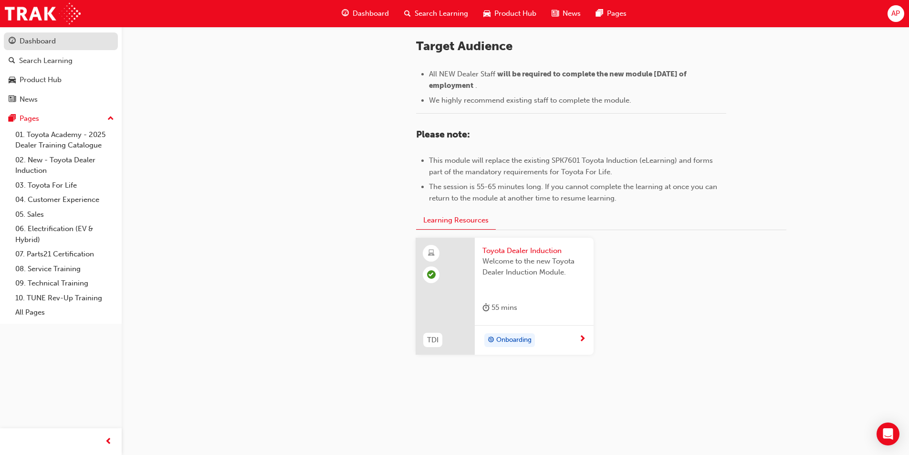
click at [37, 40] on div "Dashboard" at bounding box center [38, 41] width 36 height 11
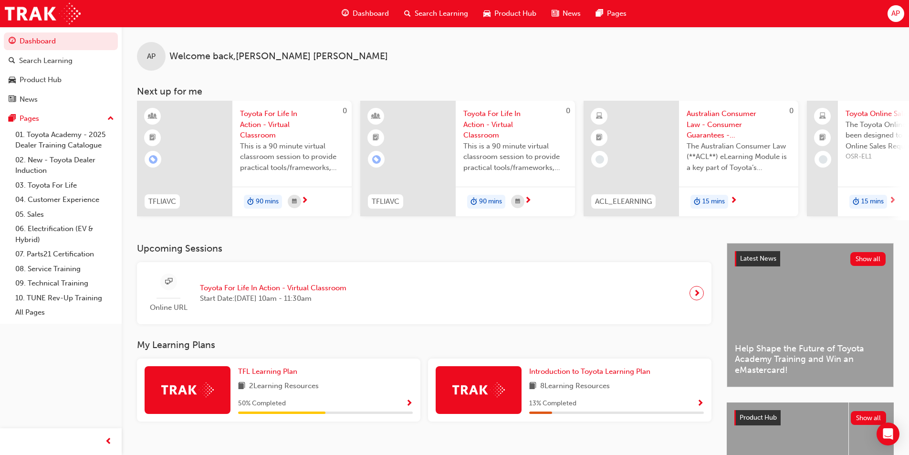
click at [109, 114] on span "up-icon" at bounding box center [110, 119] width 7 height 12
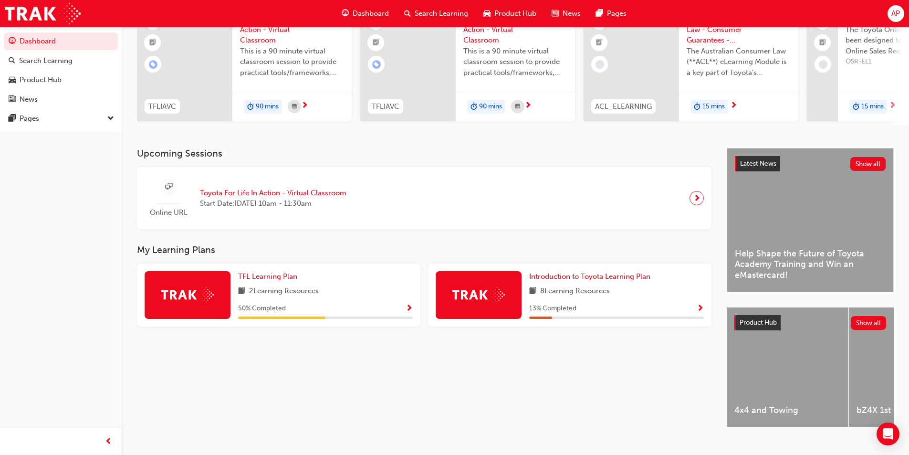
scroll to position [115, 0]
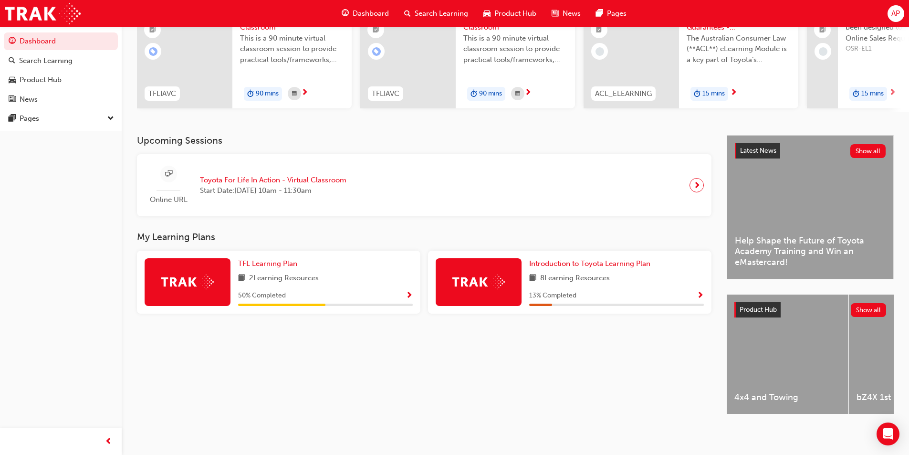
click at [699, 292] on span "Show Progress" at bounding box center [700, 296] width 7 height 9
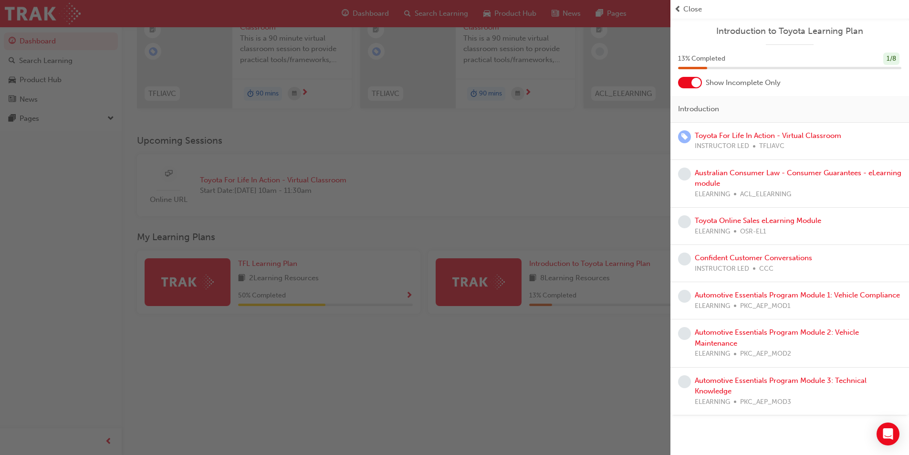
click at [583, 373] on div "button" at bounding box center [335, 227] width 671 height 455
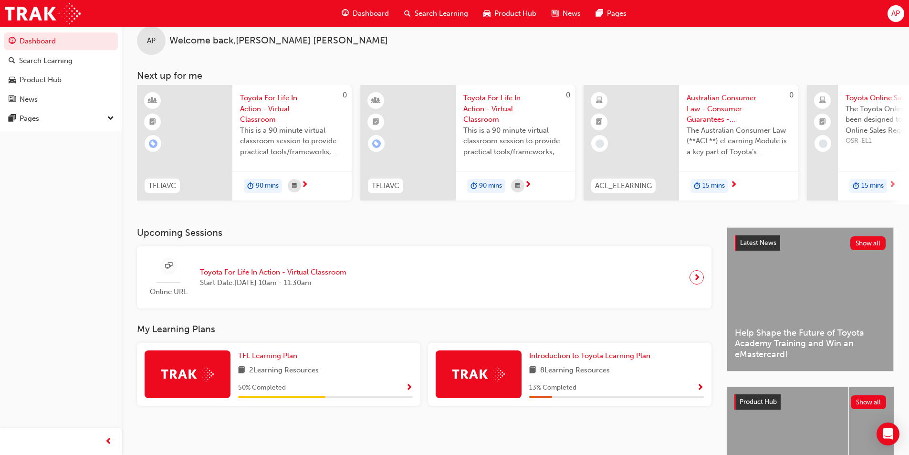
scroll to position [0, 0]
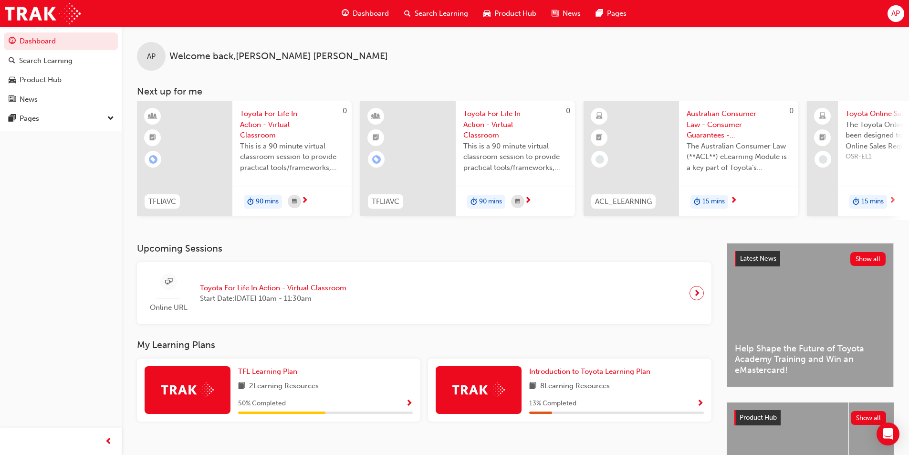
click at [419, 15] on span "Search Learning" at bounding box center [441, 13] width 53 height 11
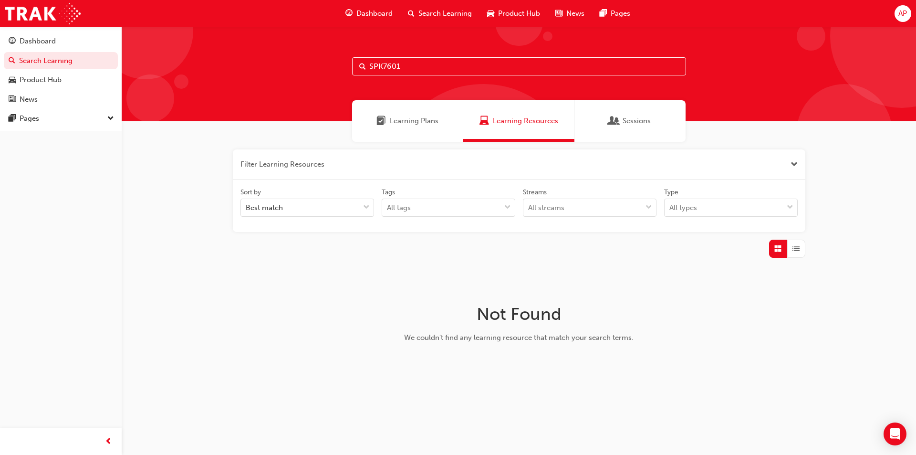
drag, startPoint x: 438, startPoint y: 64, endPoint x: 328, endPoint y: 63, distance: 109.8
click at [328, 63] on div "SPK7601" at bounding box center [519, 74] width 795 height 94
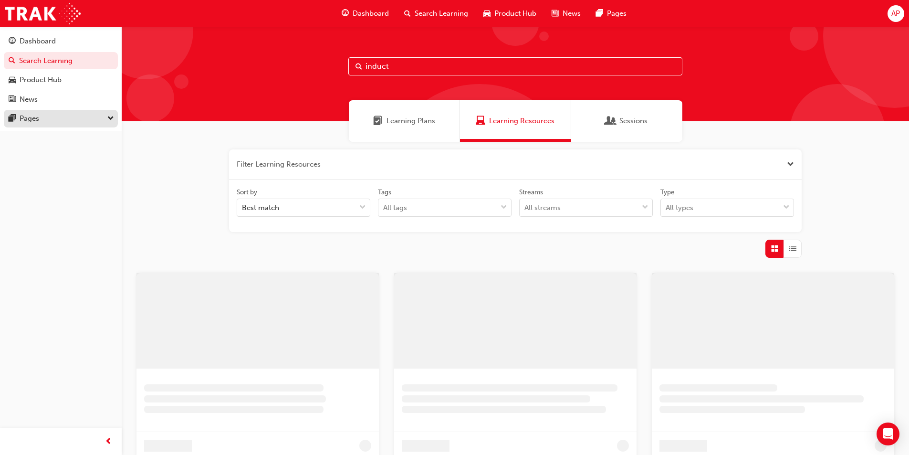
type input "induct"
click at [99, 121] on div "Pages" at bounding box center [61, 119] width 105 height 12
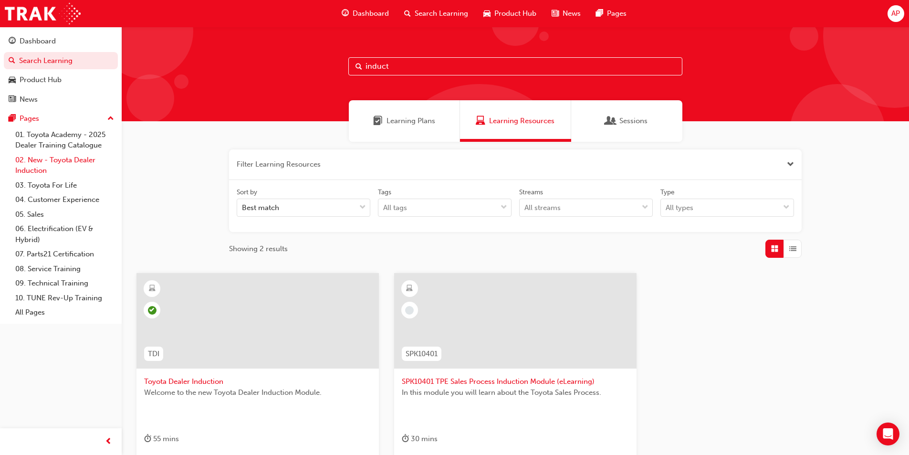
click at [31, 164] on link "02. New - Toyota Dealer Induction" at bounding box center [64, 165] width 106 height 25
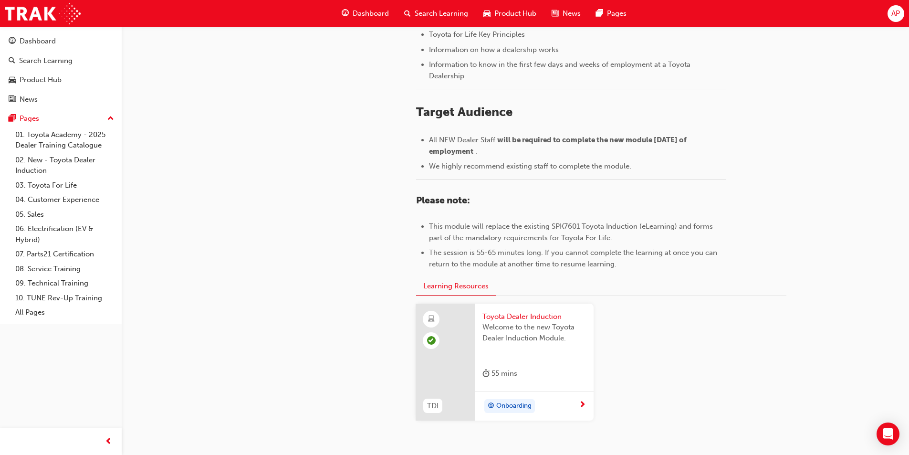
scroll to position [382, 0]
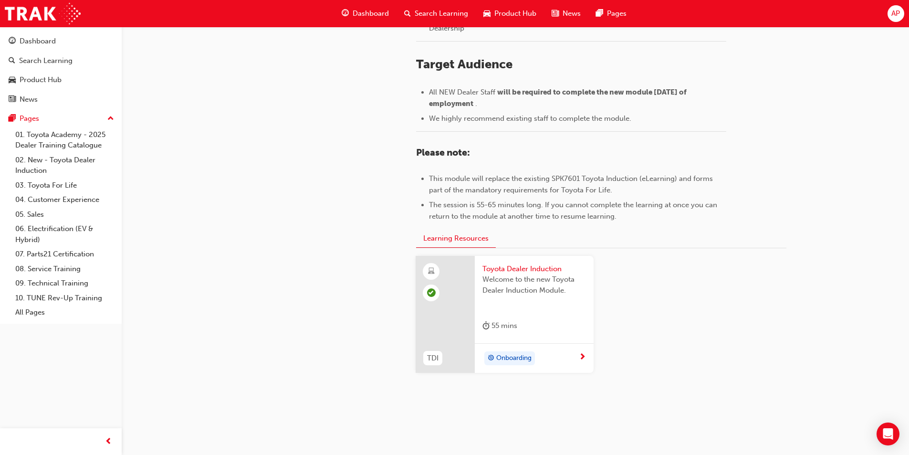
click at [583, 355] on span "next-icon" at bounding box center [582, 357] width 7 height 9
